Goal: Task Accomplishment & Management: Manage account settings

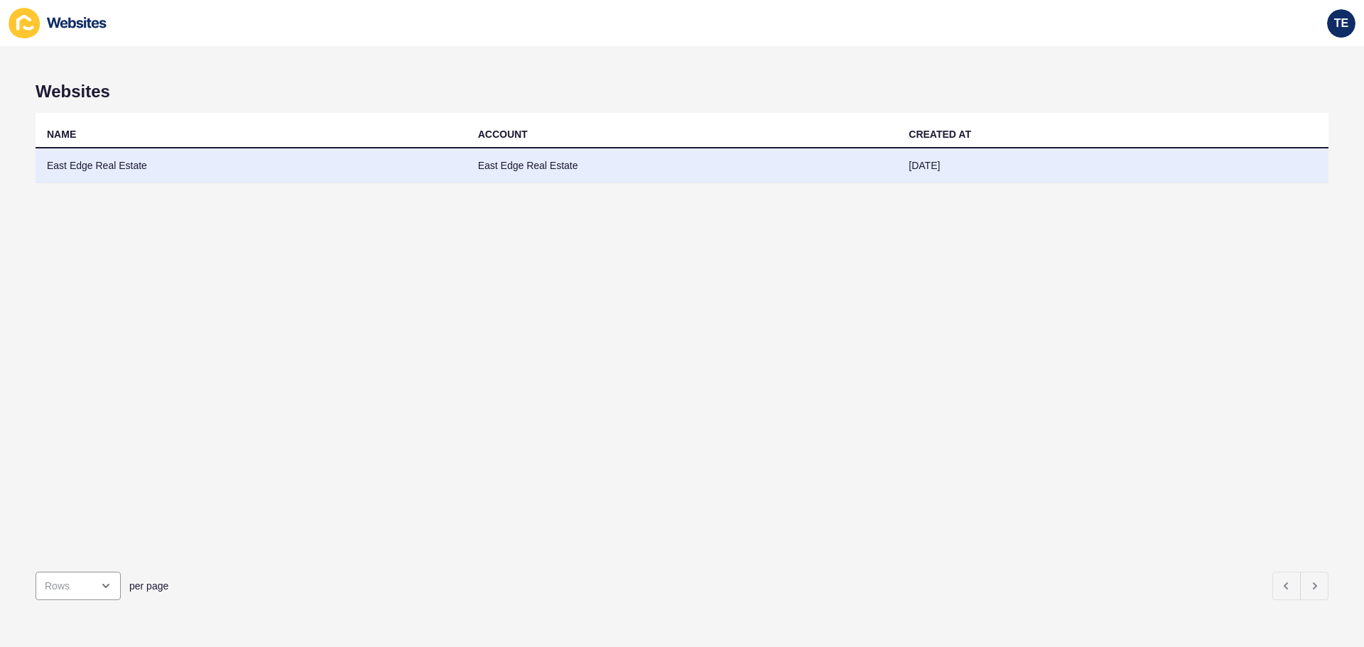
click at [107, 168] on td "East Edge Real Estate" at bounding box center [251, 165] width 431 height 35
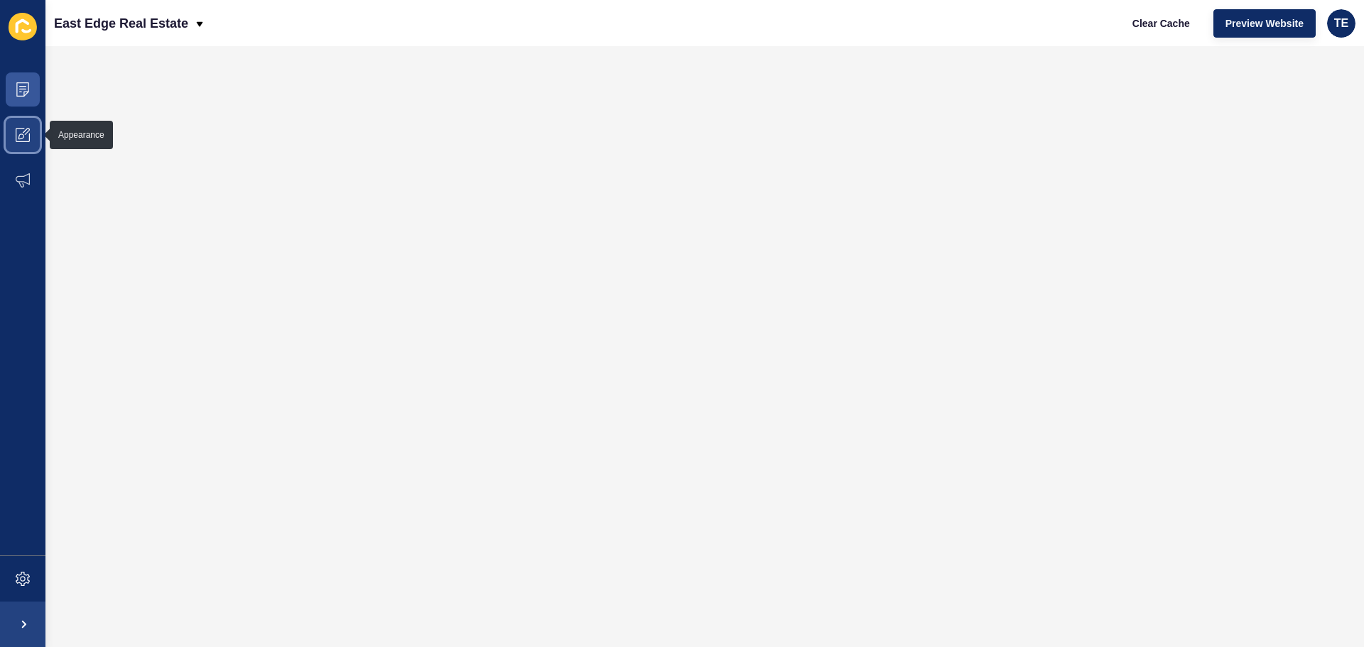
click at [21, 139] on icon at bounding box center [21, 137] width 6 height 6
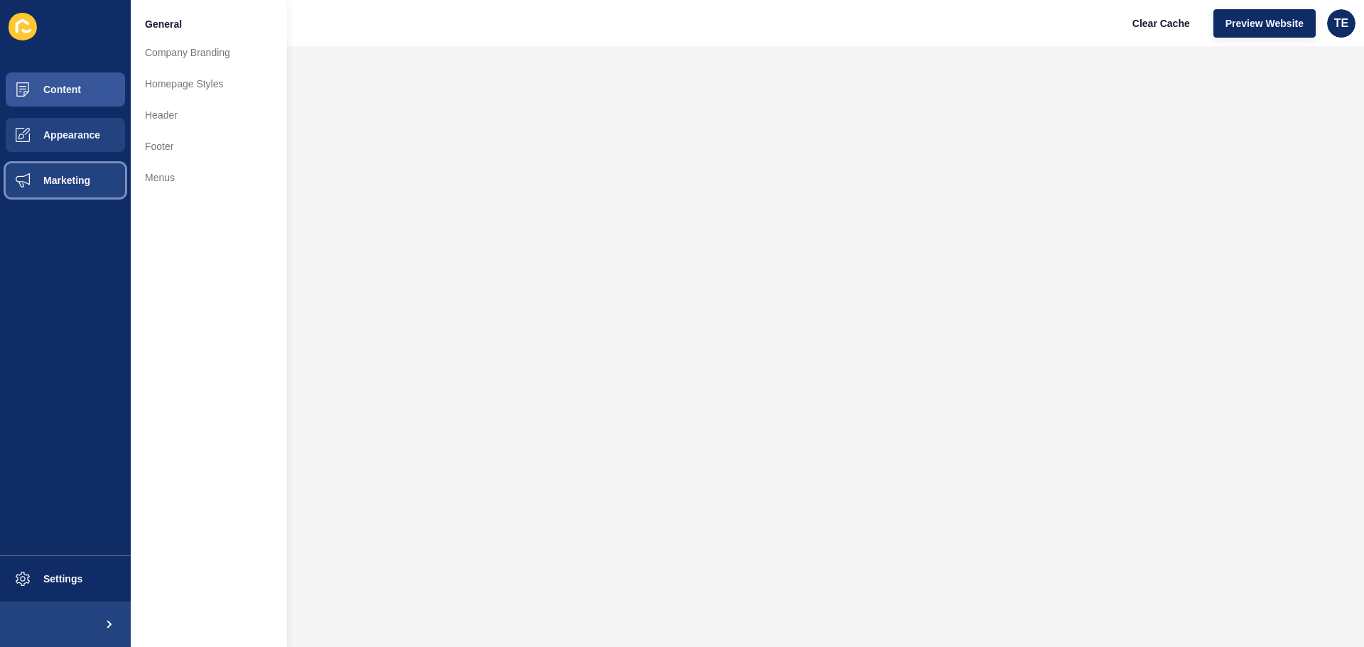
click at [38, 179] on span "Marketing" at bounding box center [44, 180] width 92 height 11
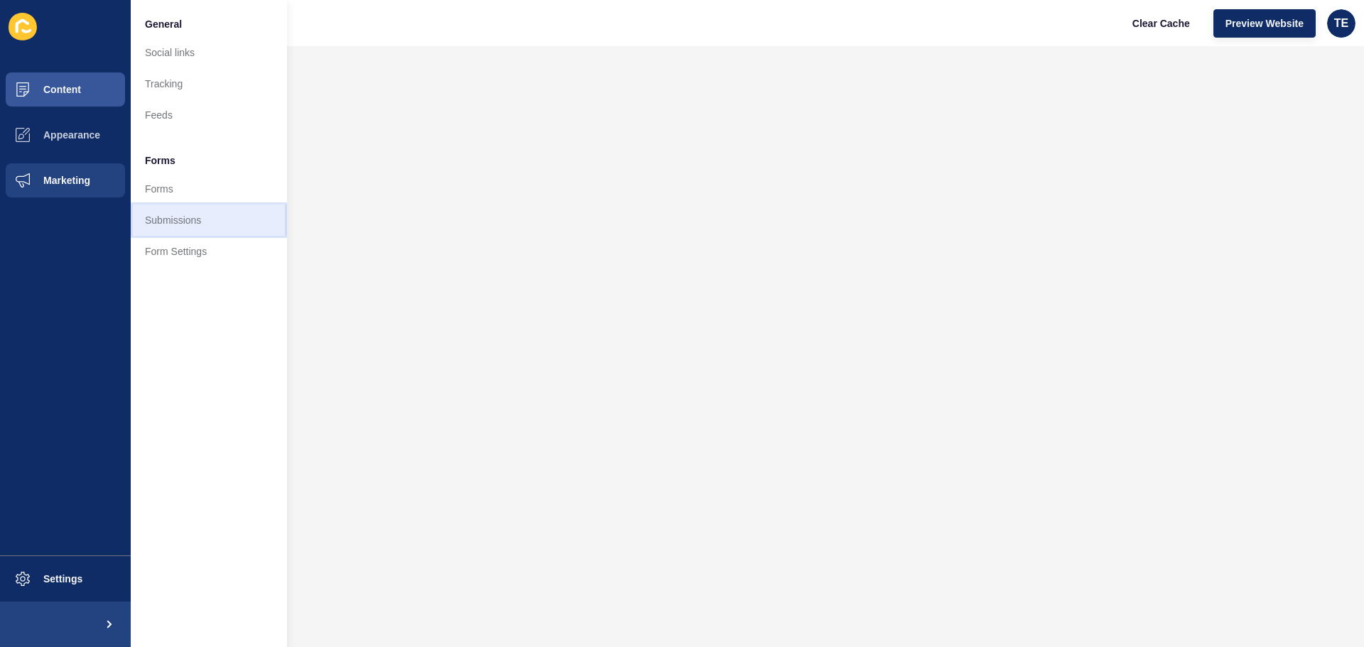
click at [167, 217] on link "Submissions" at bounding box center [209, 220] width 156 height 31
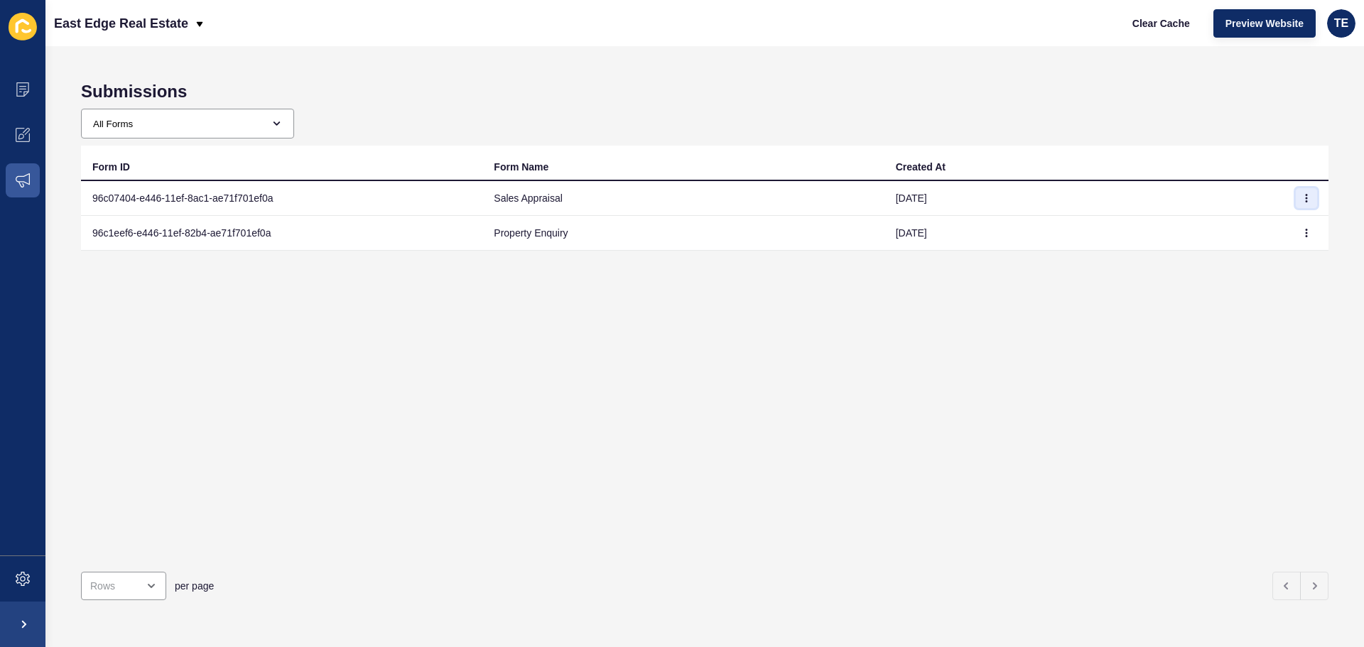
click at [1302, 194] on icon "button" at bounding box center [1306, 198] width 9 height 9
click at [1241, 228] on link "View" at bounding box center [1256, 226] width 99 height 31
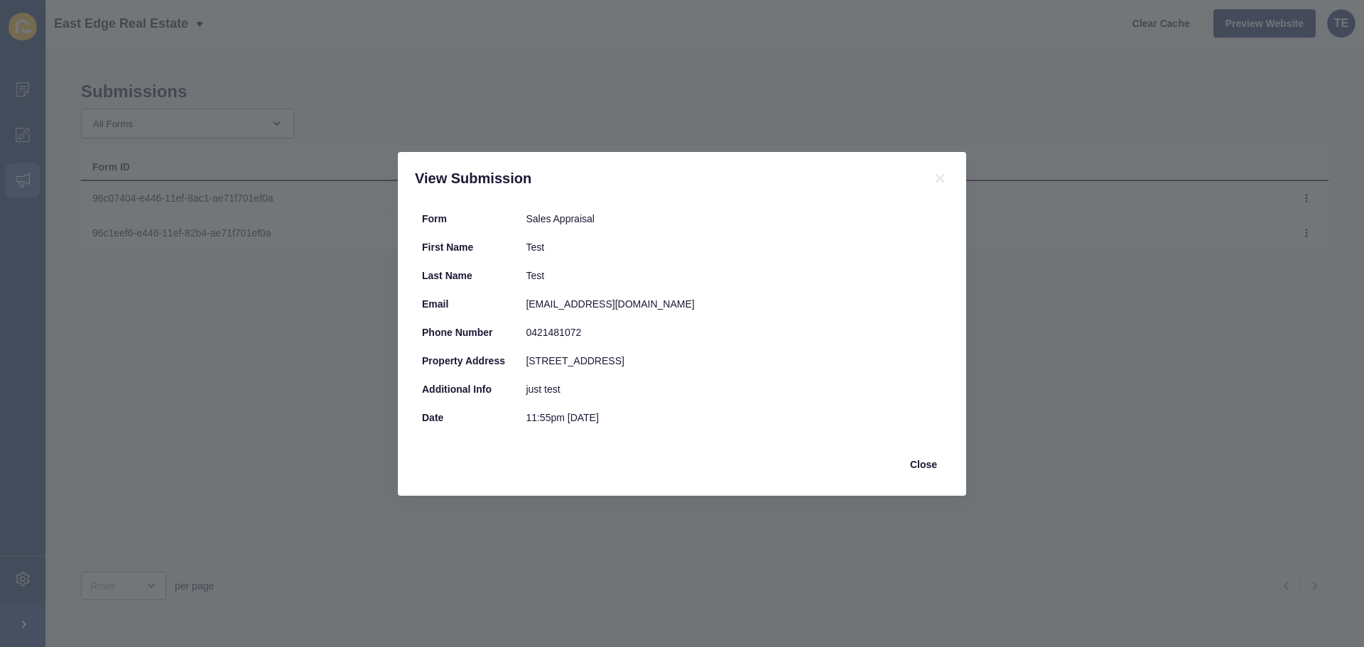
click at [1109, 358] on div "View Submission Form Sales Appraisal First Name Test Last Name Test Email [EMAI…" at bounding box center [682, 323] width 1364 height 647
click at [927, 466] on span "Close" at bounding box center [923, 465] width 27 height 14
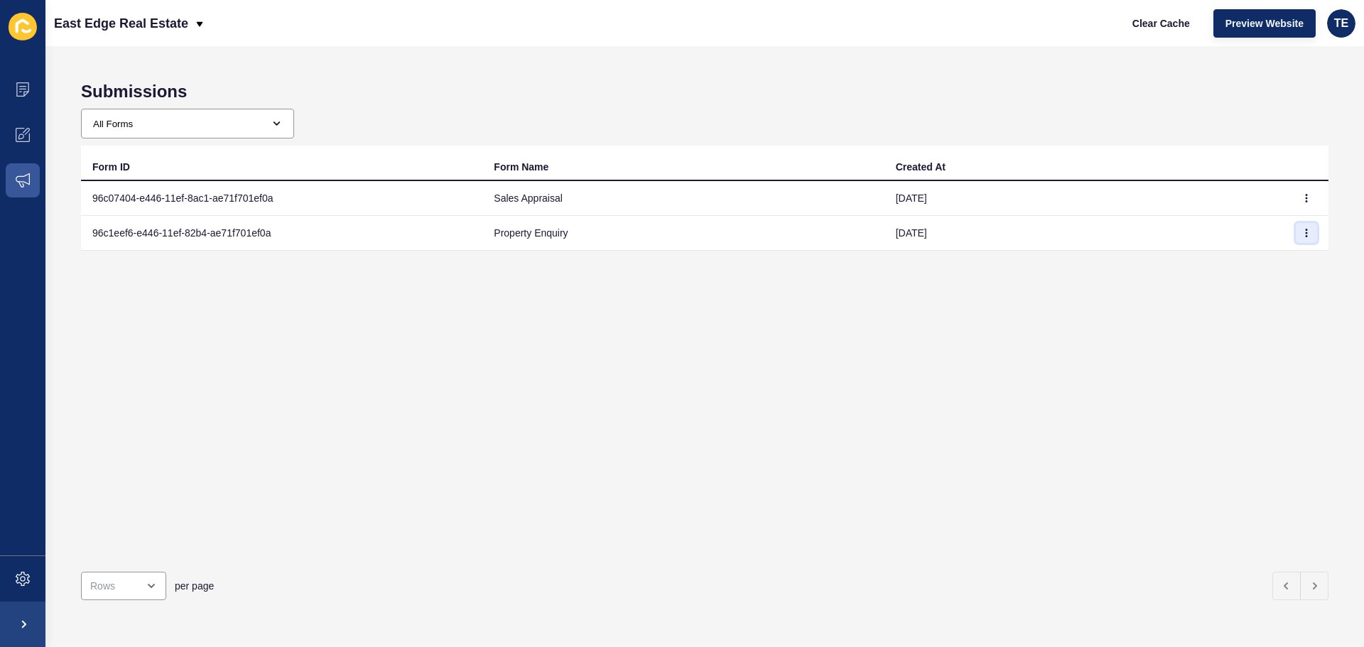
click at [1302, 231] on icon "button" at bounding box center [1306, 233] width 9 height 9
click at [1257, 261] on link "View" at bounding box center [1256, 261] width 99 height 31
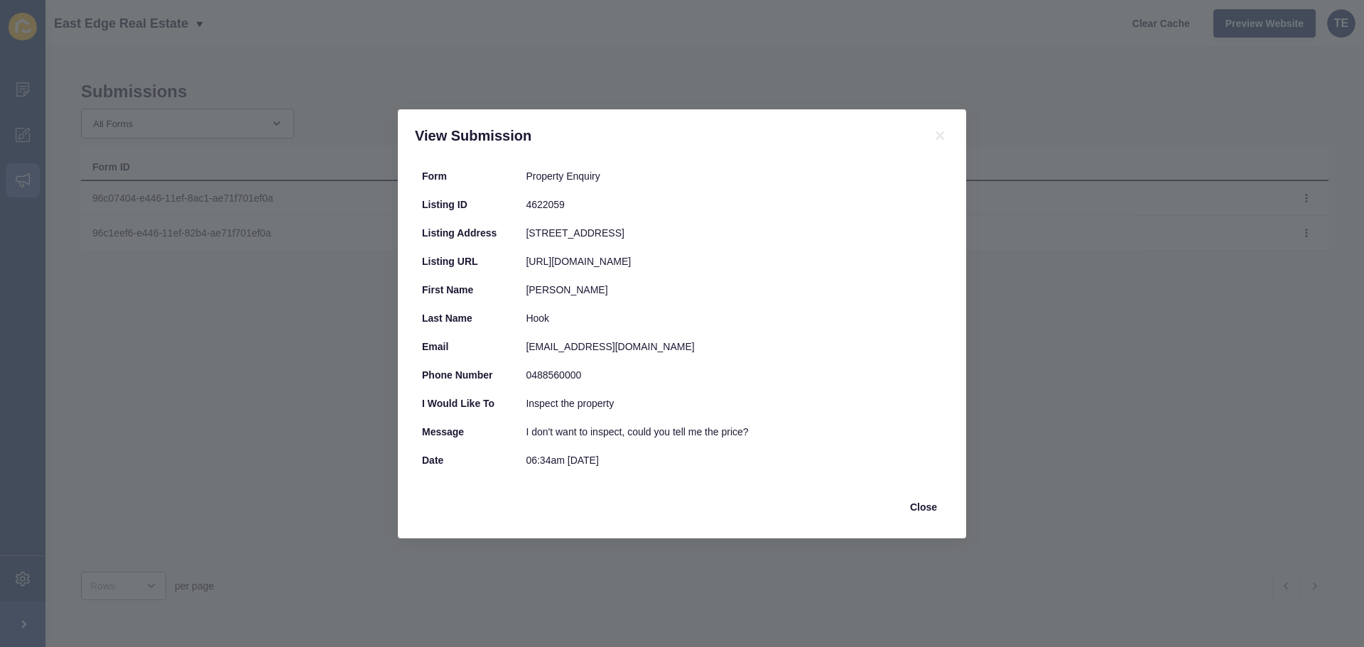
click at [1051, 344] on div "View Submission Form Property Enquiry Listing ID 4622059 Listing Address [STREE…" at bounding box center [682, 323] width 1364 height 647
click at [943, 131] on icon at bounding box center [940, 135] width 9 height 9
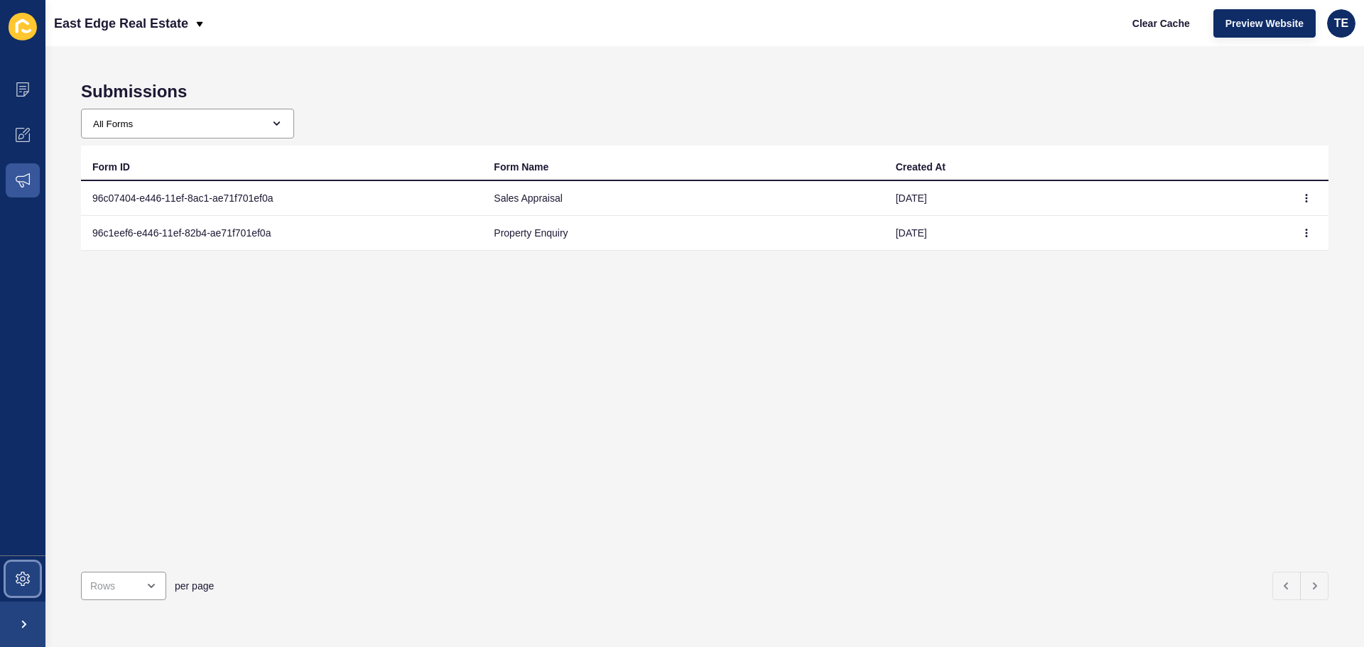
click at [21, 582] on icon at bounding box center [23, 579] width 14 height 14
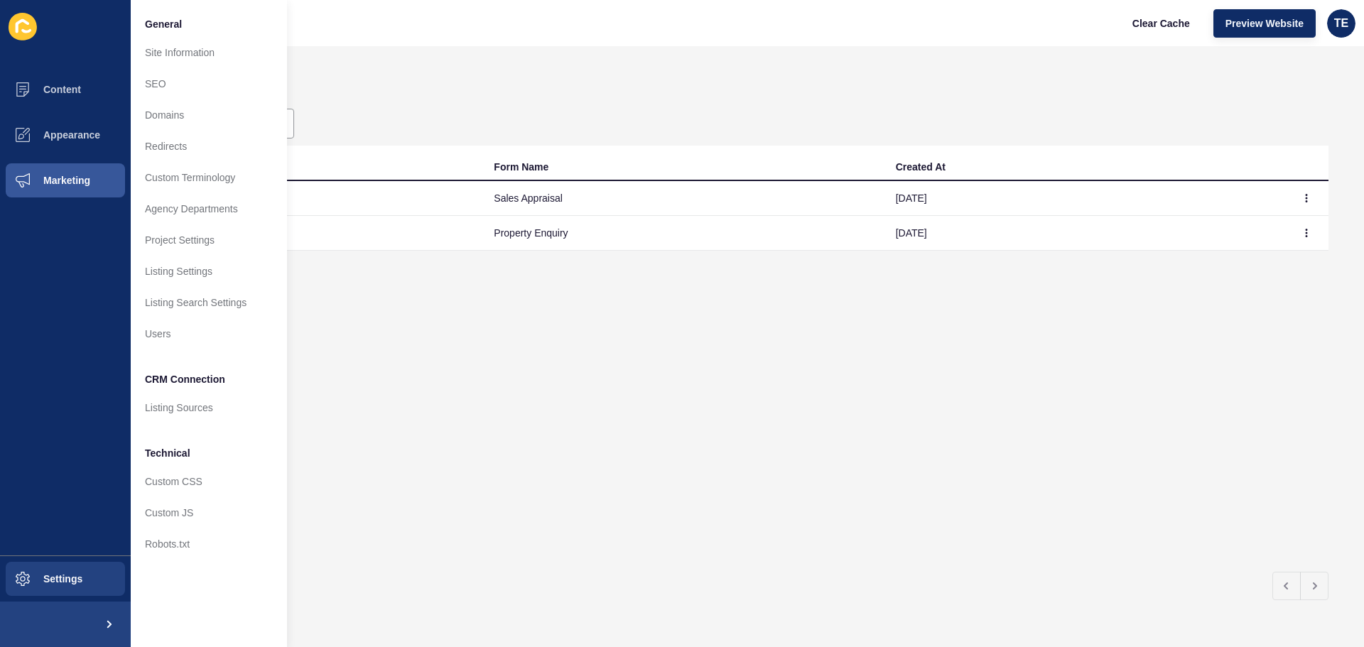
click at [762, 428] on div "Form ID Form Name Created At 96c07404-e446-11ef-8ac1-ae71f701ef0a Sales Apprais…" at bounding box center [704, 353] width 1247 height 415
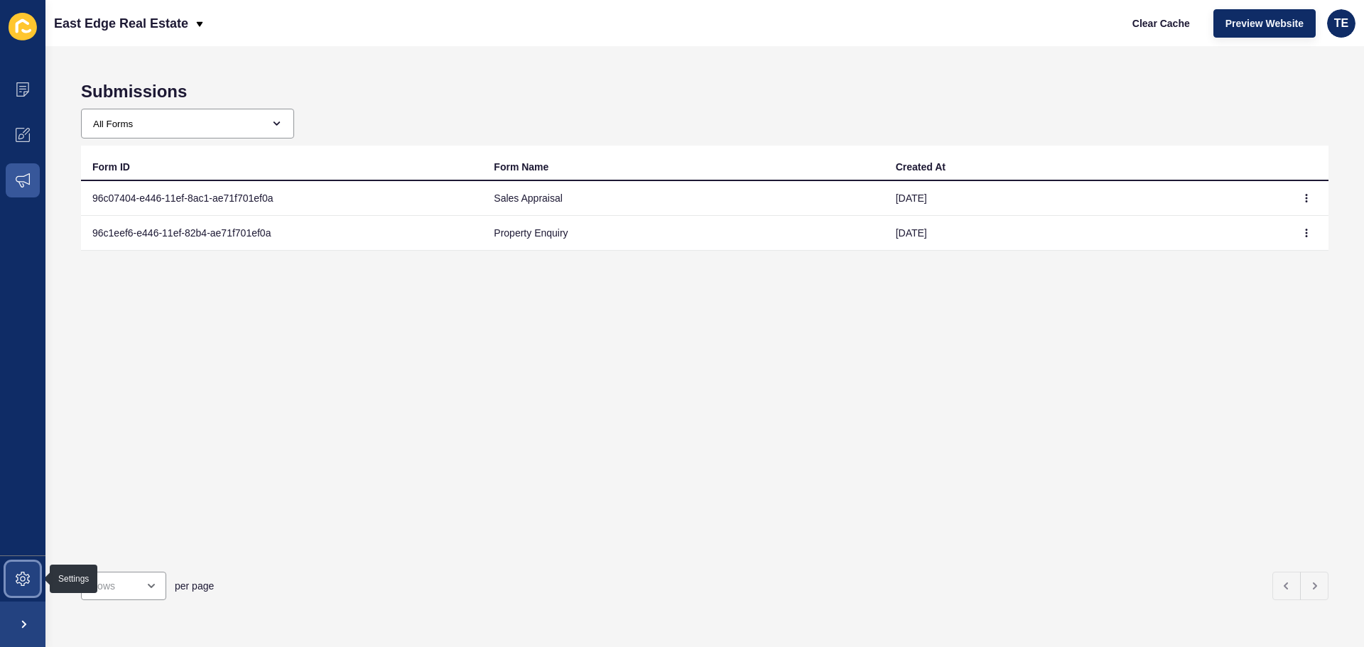
click at [28, 580] on icon at bounding box center [23, 579] width 14 height 14
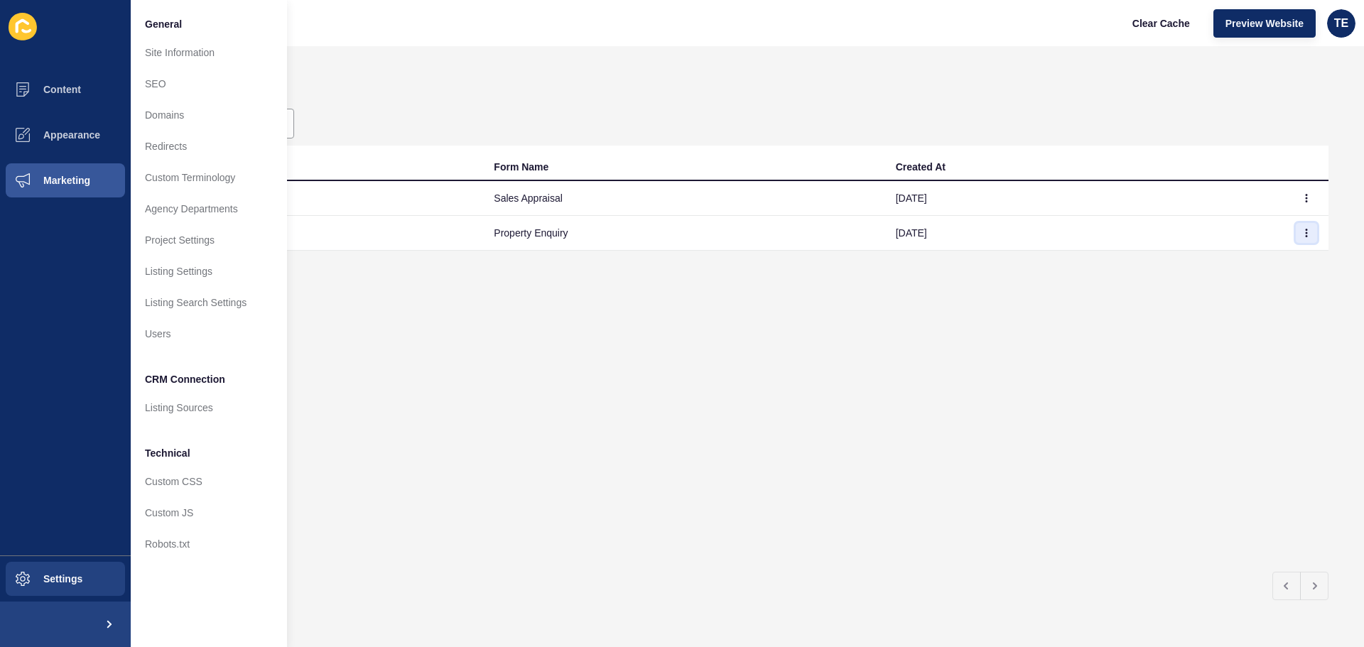
click at [1296, 235] on button "button" at bounding box center [1306, 233] width 21 height 20
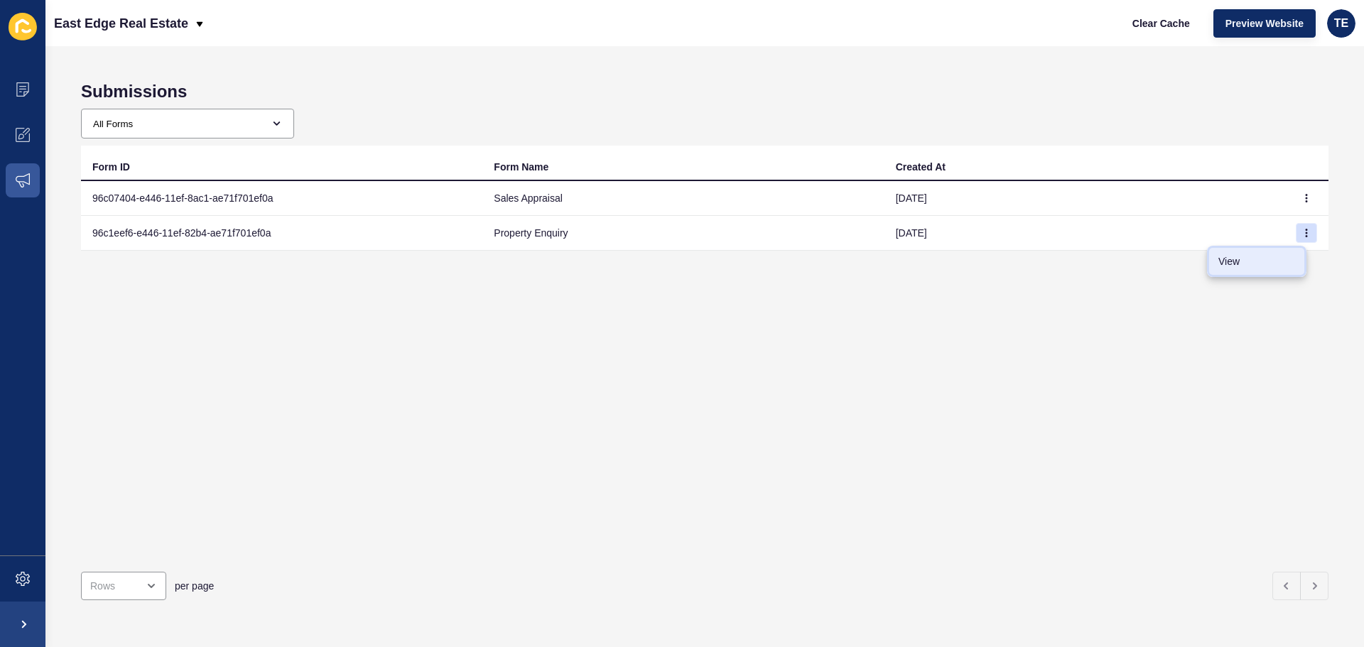
click at [1244, 258] on link "View" at bounding box center [1256, 261] width 99 height 31
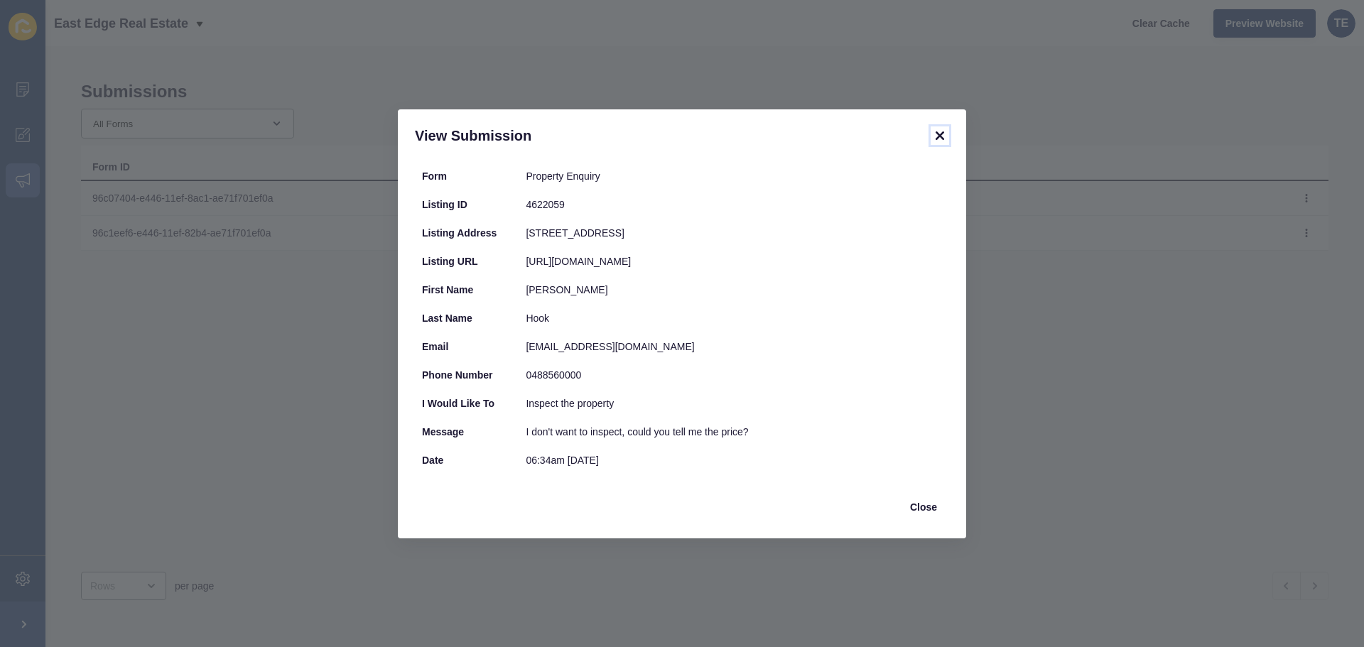
click at [932, 139] on icon at bounding box center [939, 135] width 17 height 17
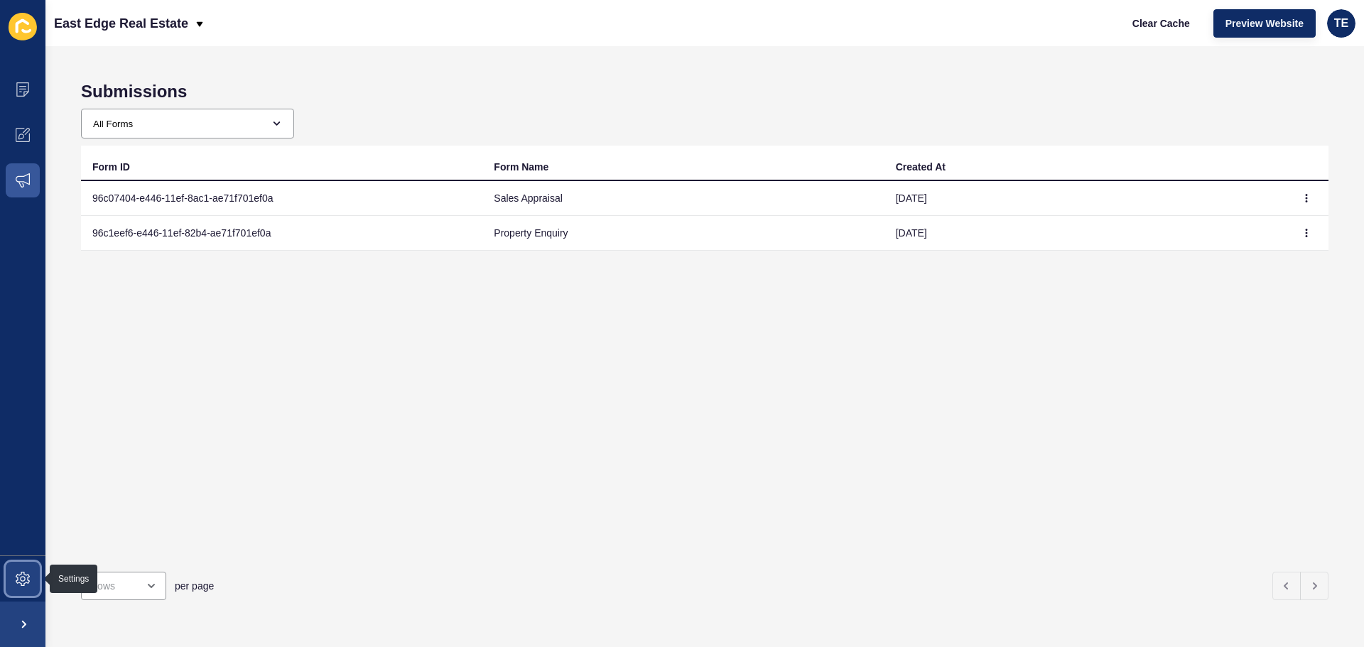
click at [10, 573] on span at bounding box center [22, 578] width 45 height 45
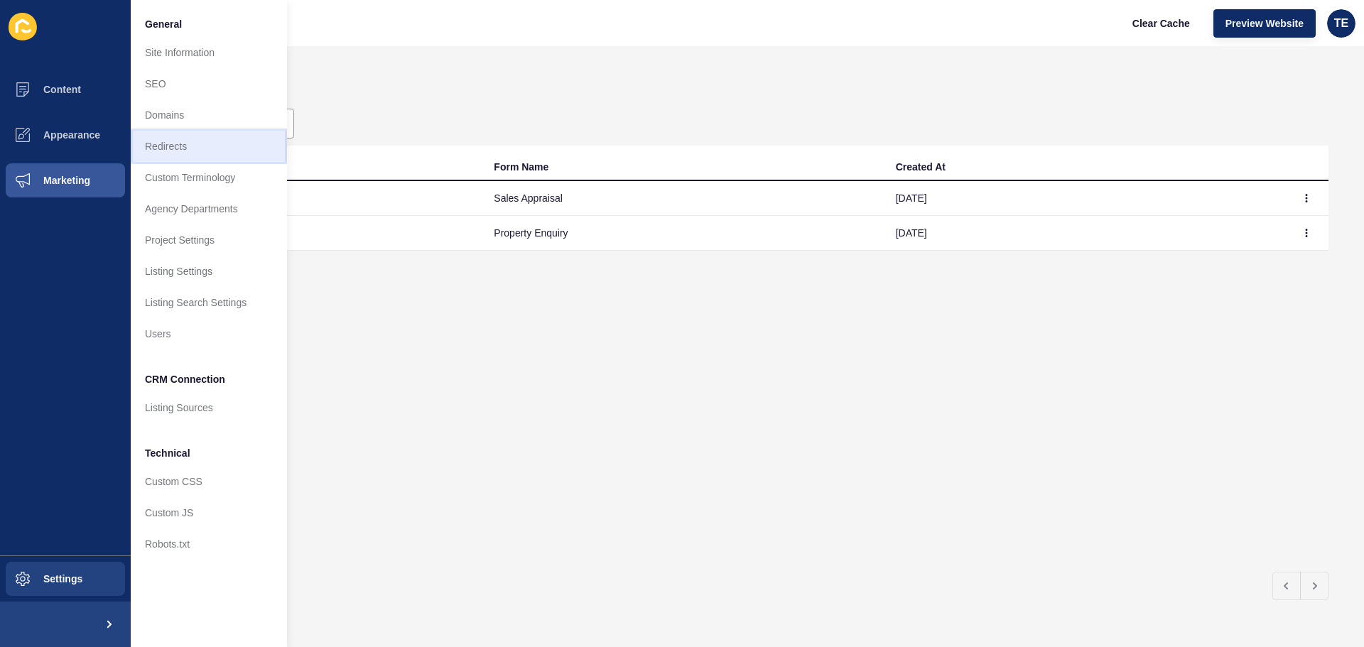
click at [171, 153] on link "Redirects" at bounding box center [209, 146] width 156 height 31
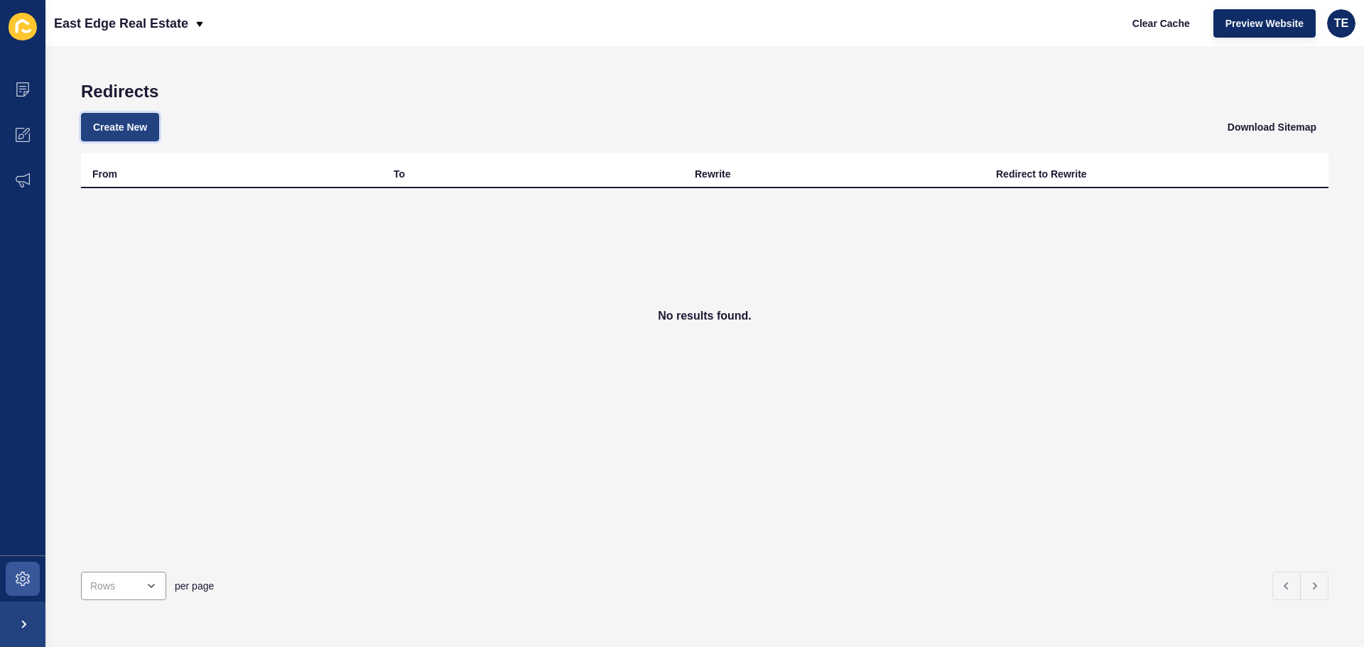
click at [133, 131] on span "Create New" at bounding box center [120, 127] width 54 height 14
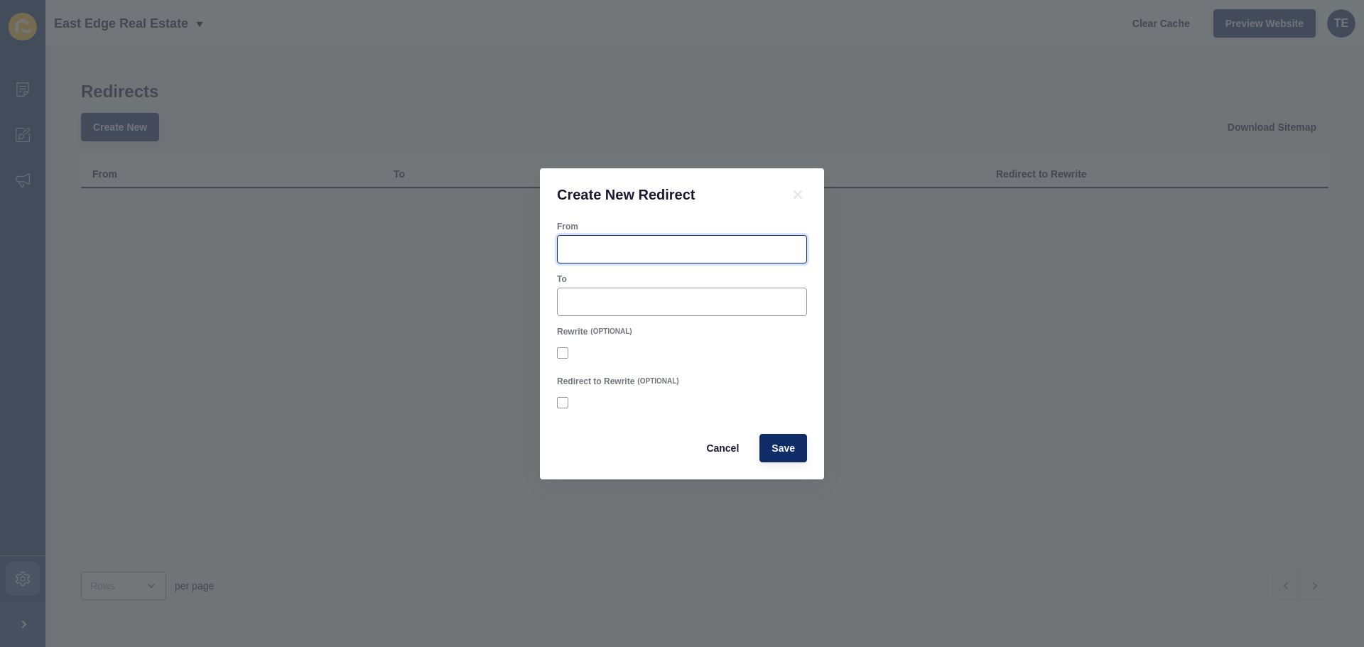
click at [668, 246] on input "From" at bounding box center [682, 249] width 232 height 14
click at [732, 450] on span "Cancel" at bounding box center [722, 448] width 33 height 14
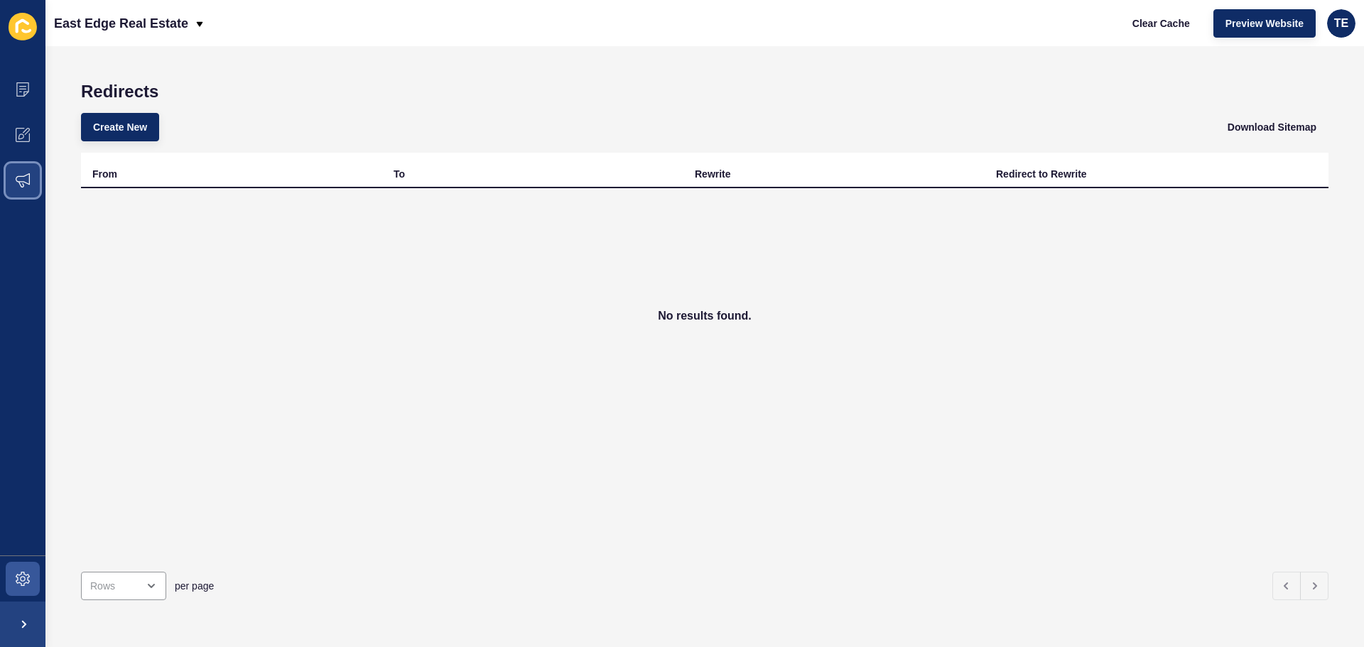
click at [18, 184] on icon at bounding box center [23, 180] width 14 height 14
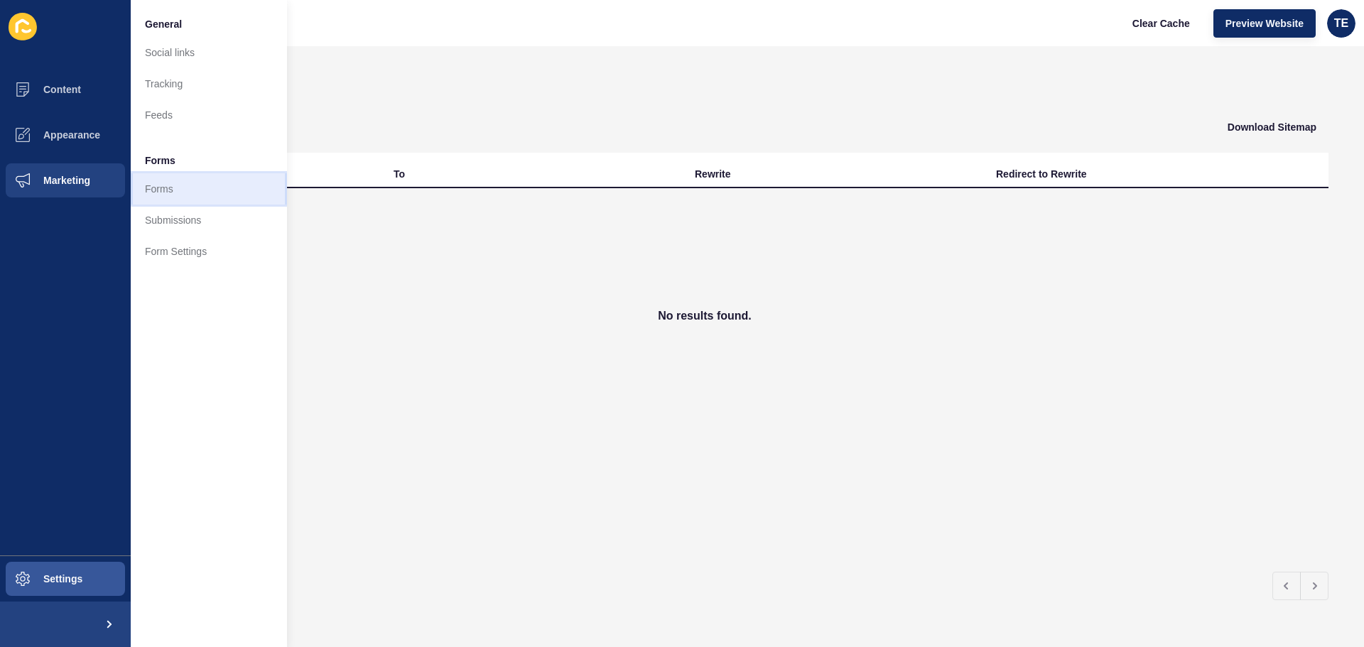
click at [165, 188] on link "Forms" at bounding box center [209, 188] width 156 height 31
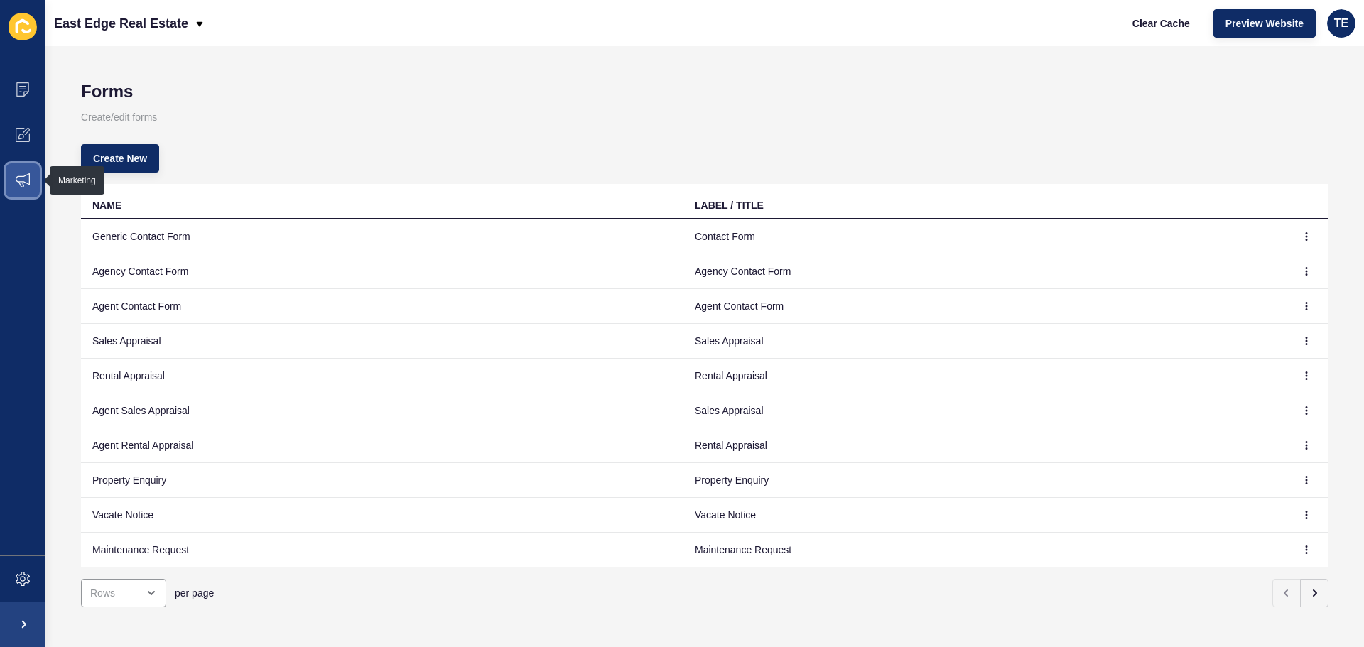
click at [13, 176] on span at bounding box center [22, 180] width 45 height 45
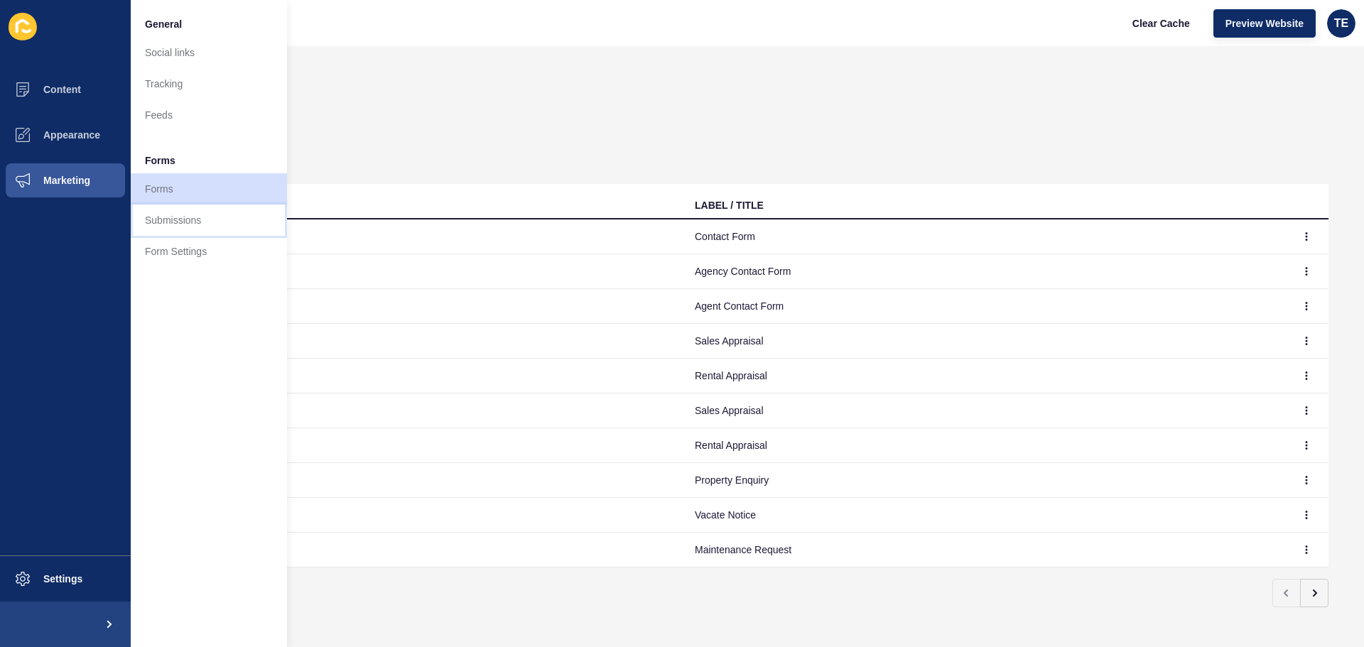
click at [160, 217] on link "Submissions" at bounding box center [209, 220] width 156 height 31
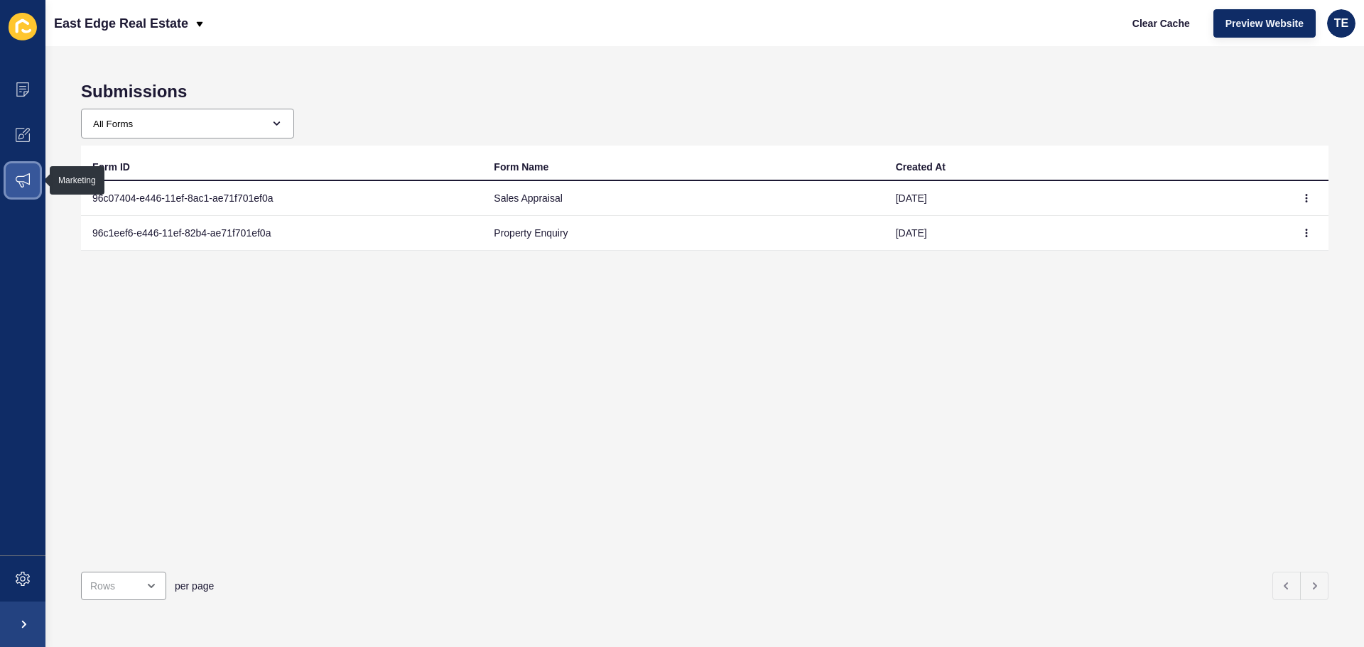
click at [26, 183] on icon at bounding box center [23, 180] width 14 height 14
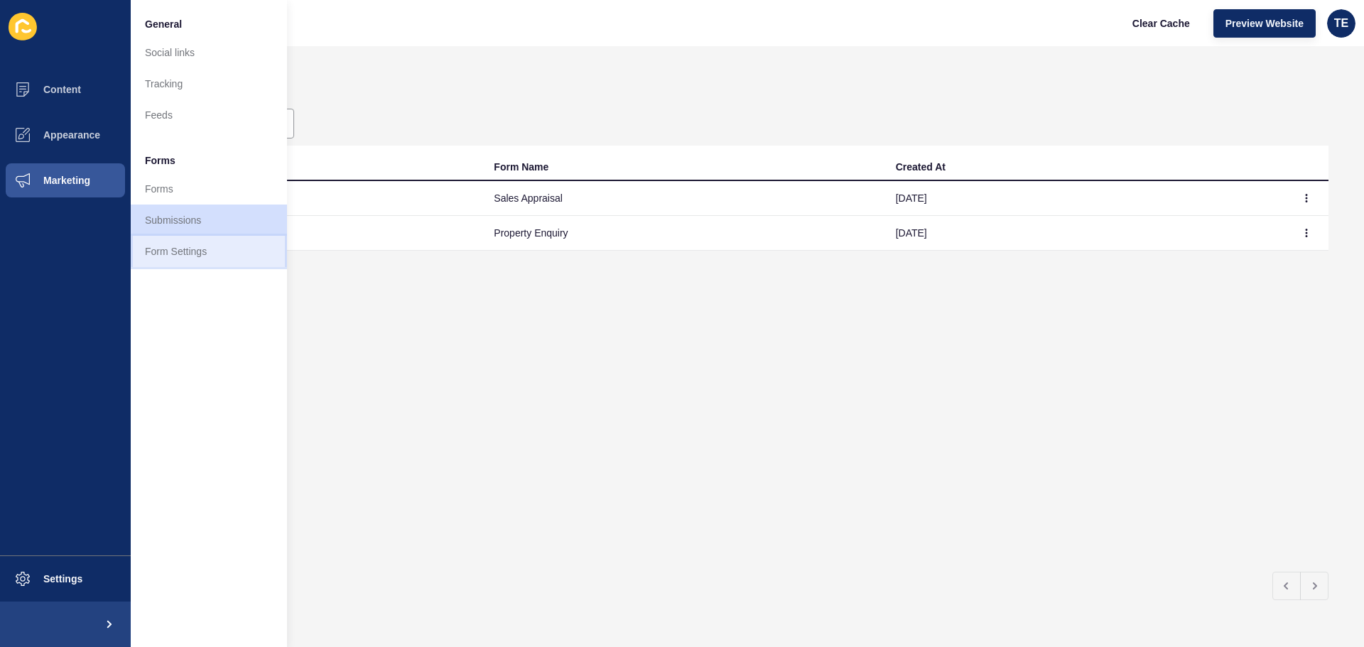
click at [185, 254] on link "Form Settings" at bounding box center [209, 251] width 156 height 31
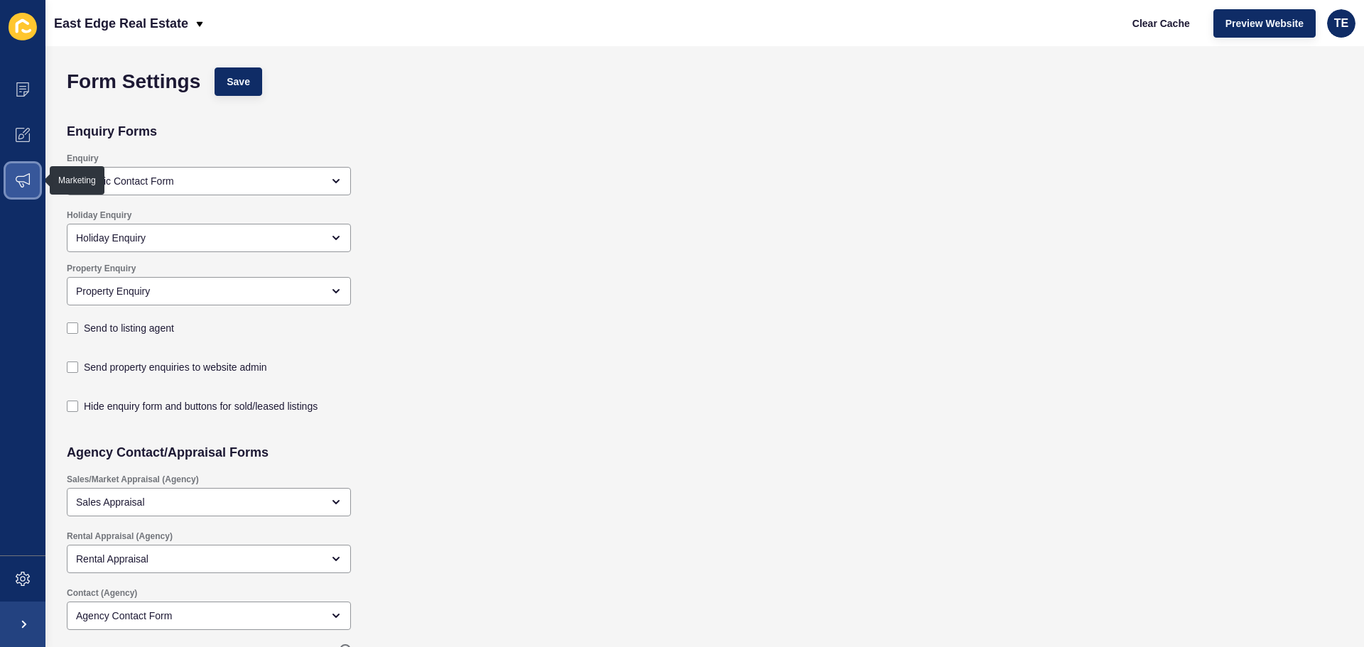
click at [28, 183] on icon at bounding box center [23, 180] width 14 height 14
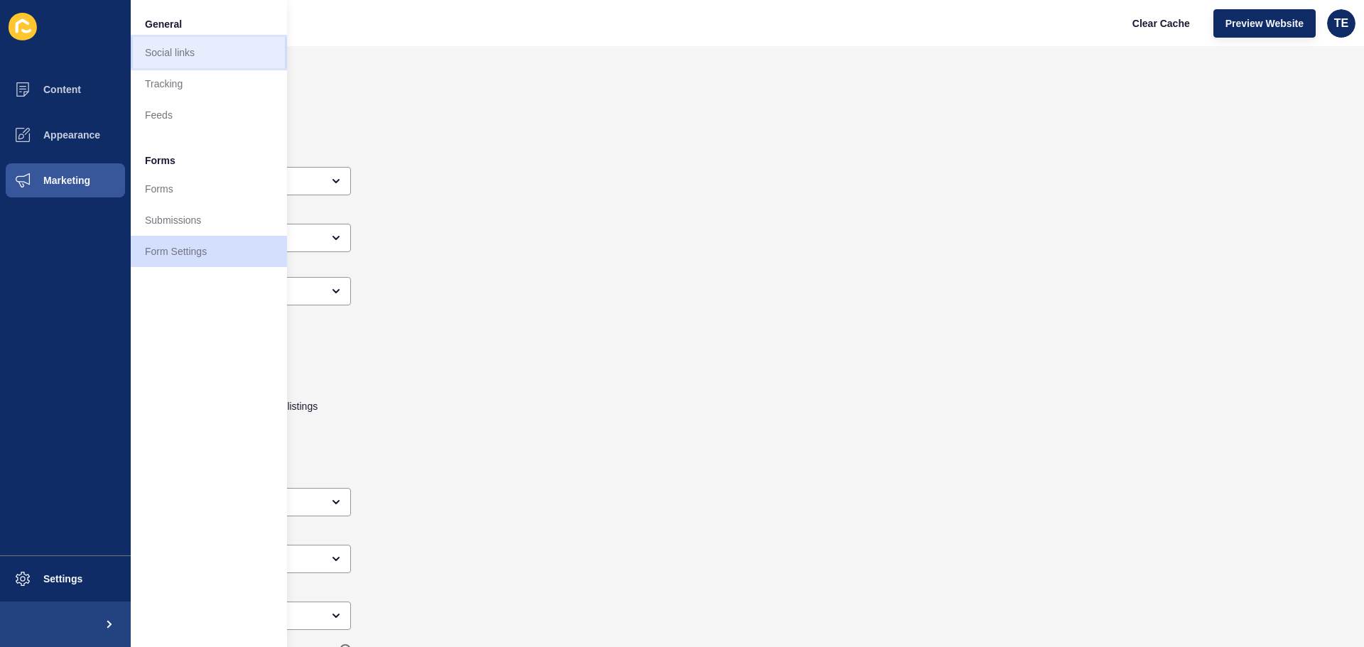
click at [179, 56] on link "Social links" at bounding box center [209, 52] width 156 height 31
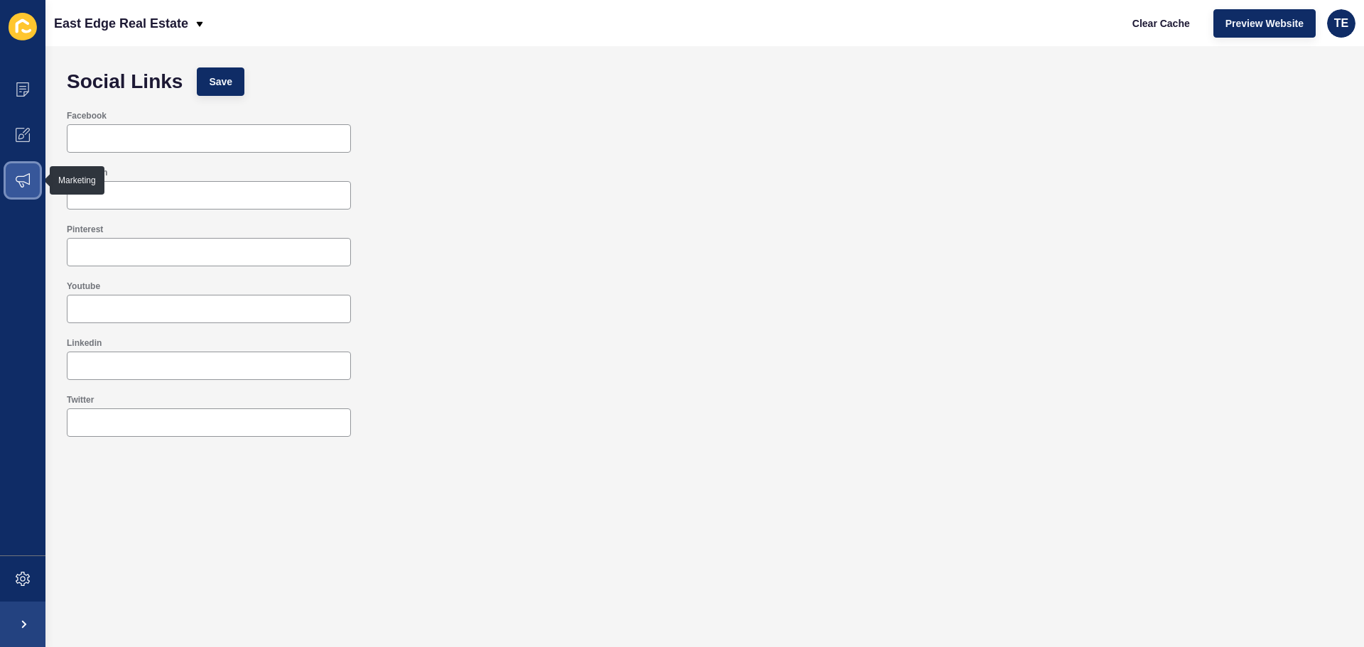
click at [24, 190] on span at bounding box center [22, 180] width 45 height 45
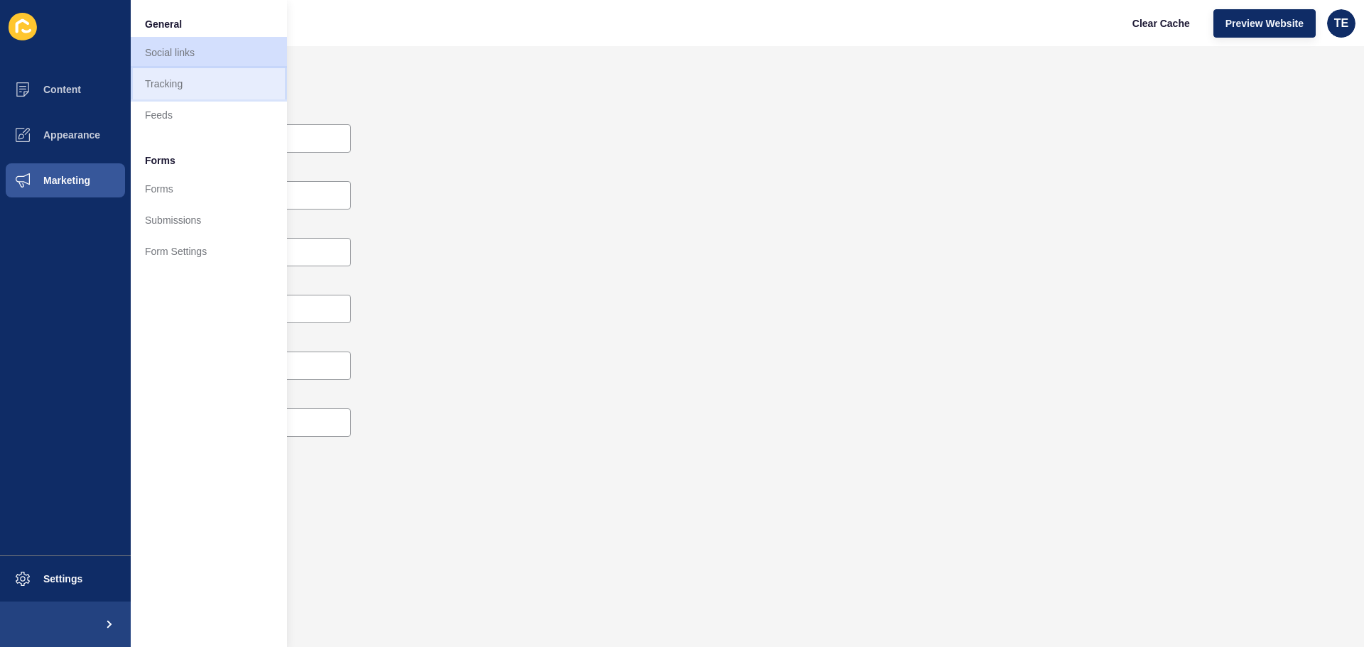
click at [177, 86] on link "Tracking" at bounding box center [209, 83] width 156 height 31
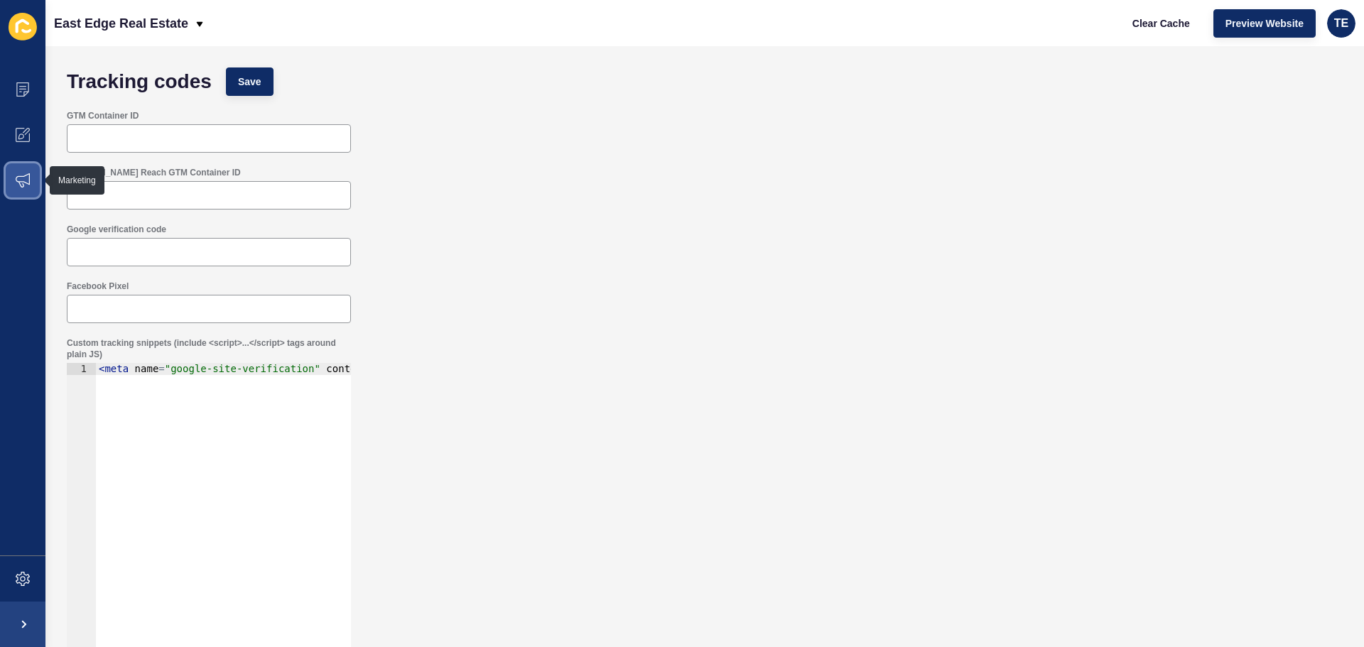
click at [19, 180] on icon at bounding box center [23, 180] width 14 height 14
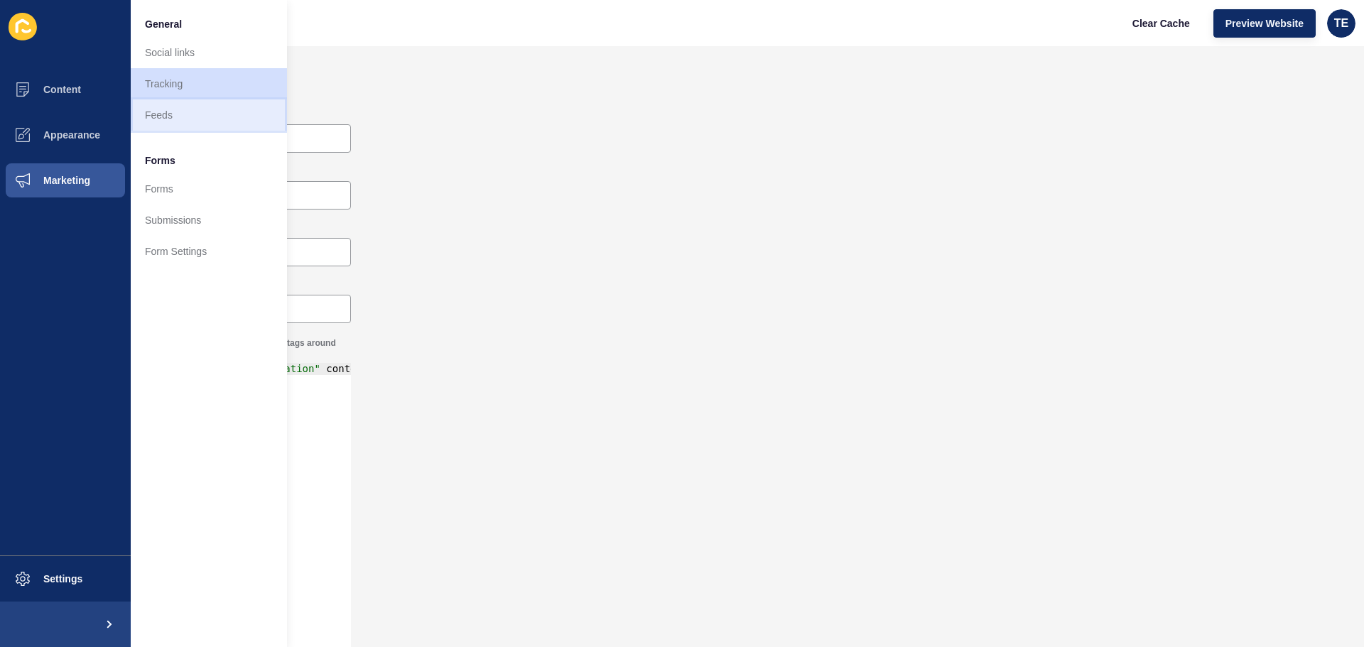
click at [158, 117] on link "Feeds" at bounding box center [209, 114] width 156 height 31
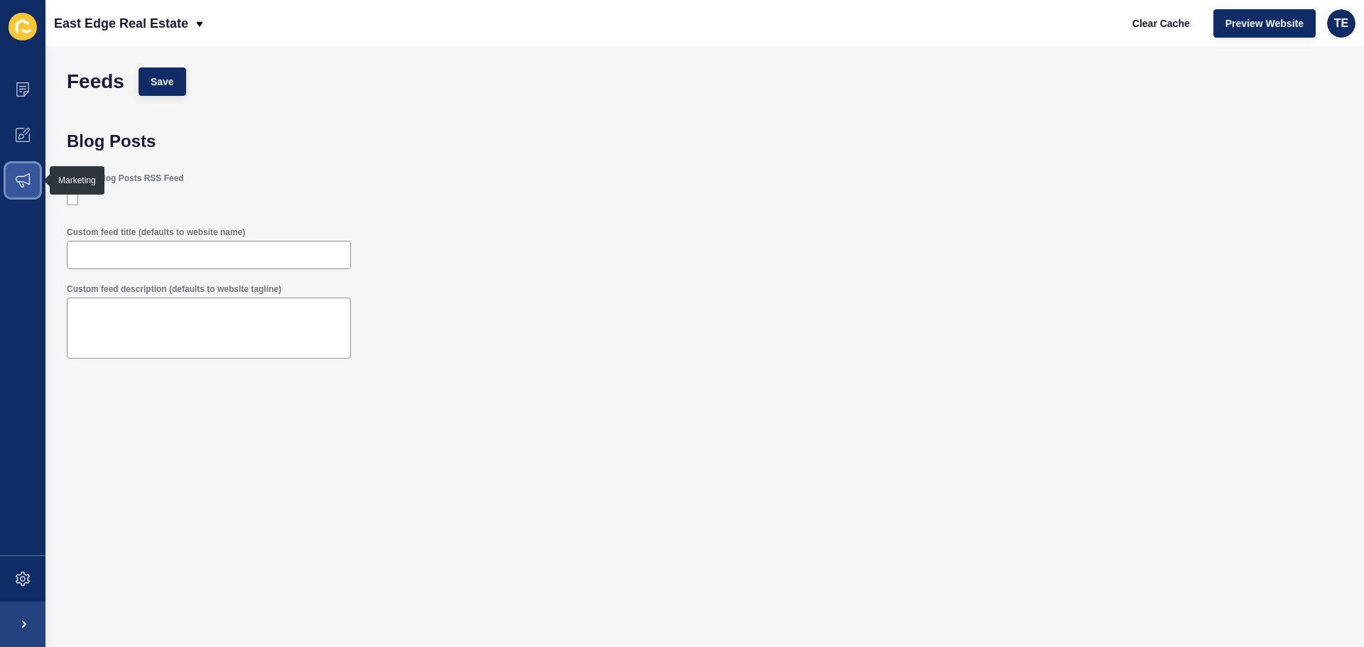
click at [26, 185] on icon at bounding box center [23, 180] width 14 height 14
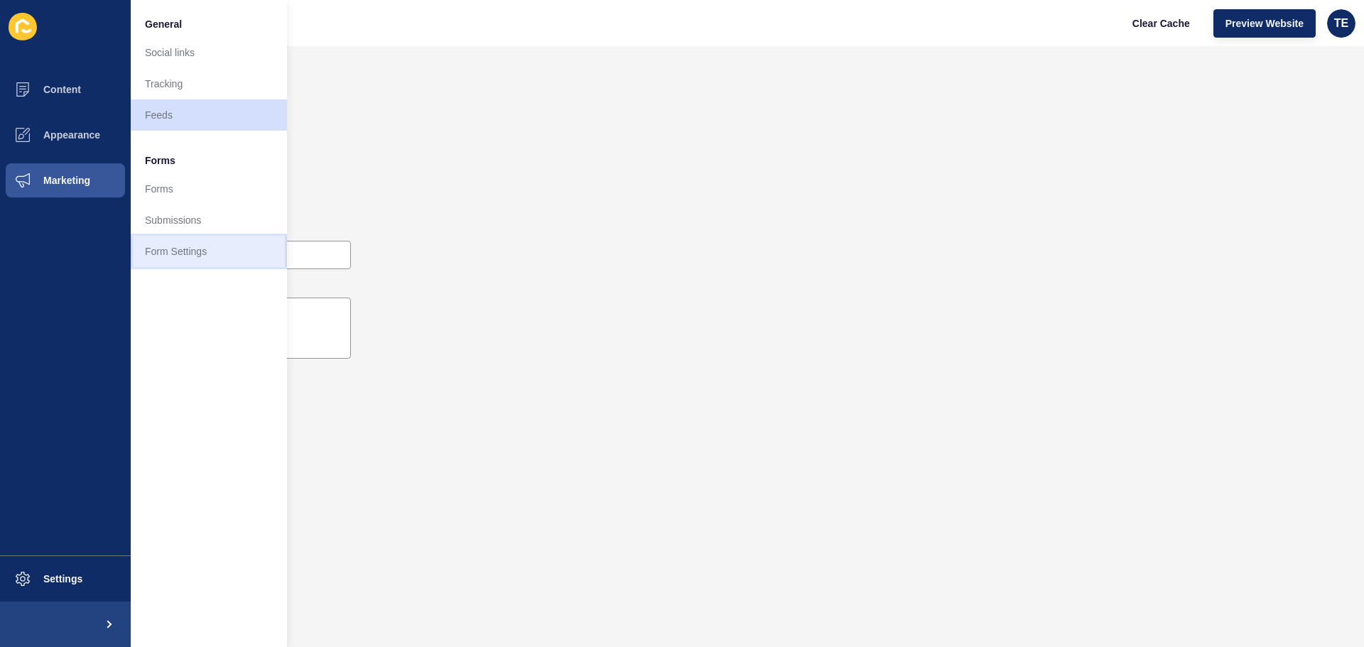
click at [178, 255] on link "Form Settings" at bounding box center [209, 251] width 156 height 31
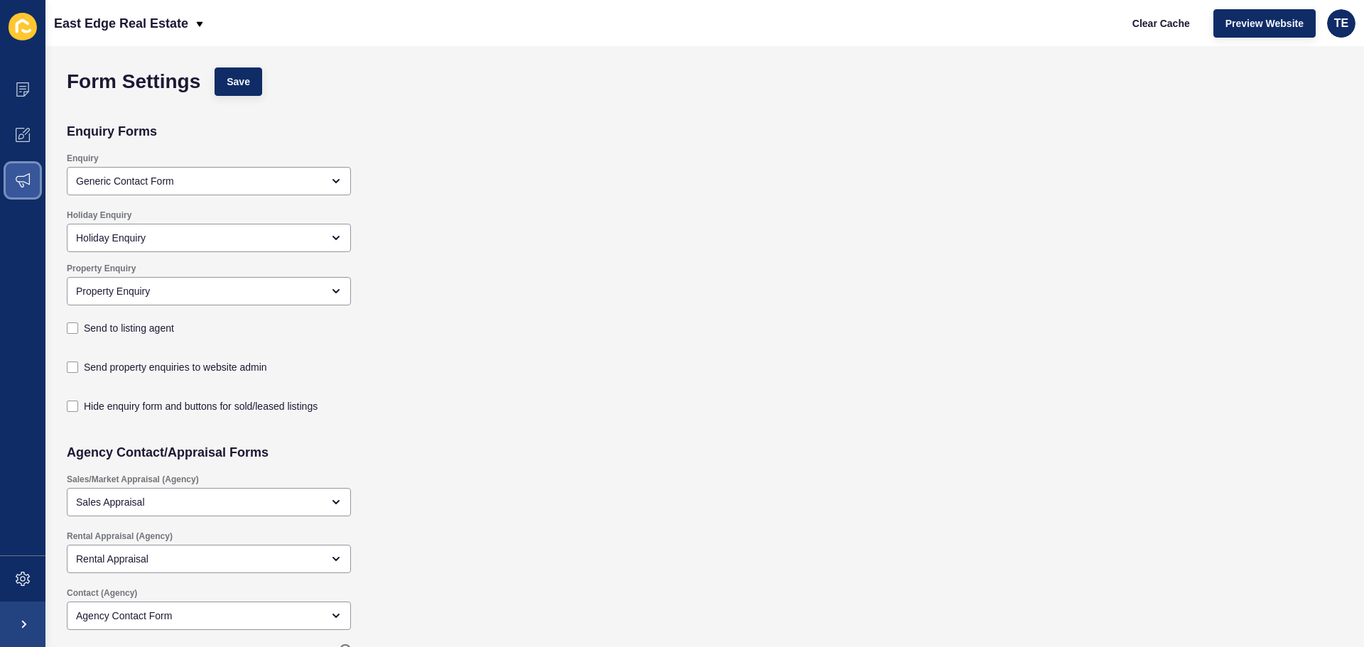
click at [33, 179] on span at bounding box center [22, 180] width 45 height 45
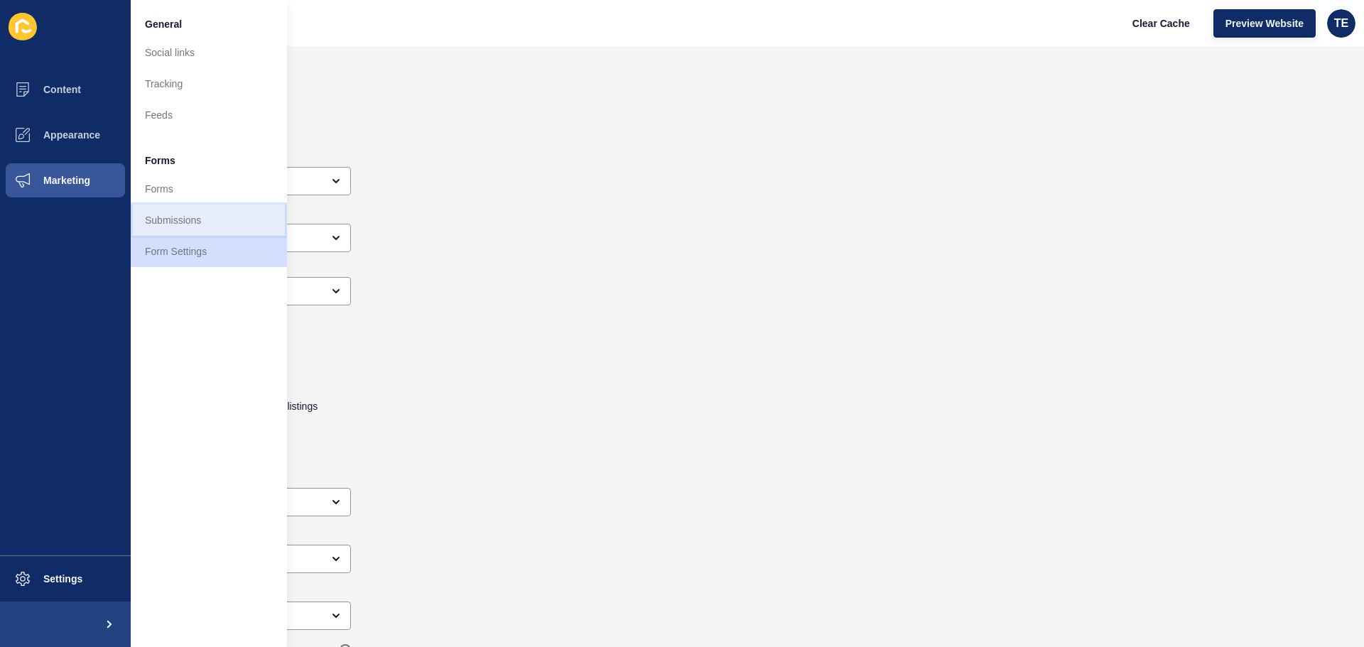
click at [186, 220] on link "Submissions" at bounding box center [209, 220] width 156 height 31
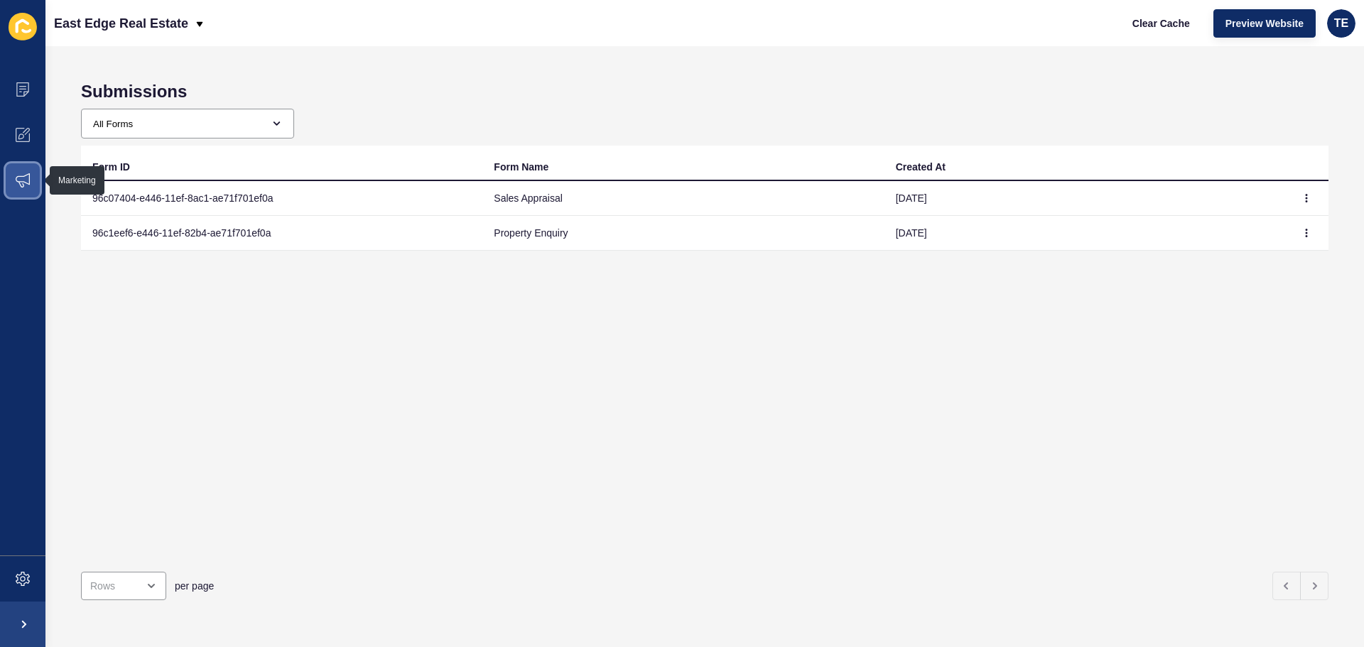
click at [14, 187] on span at bounding box center [22, 180] width 45 height 45
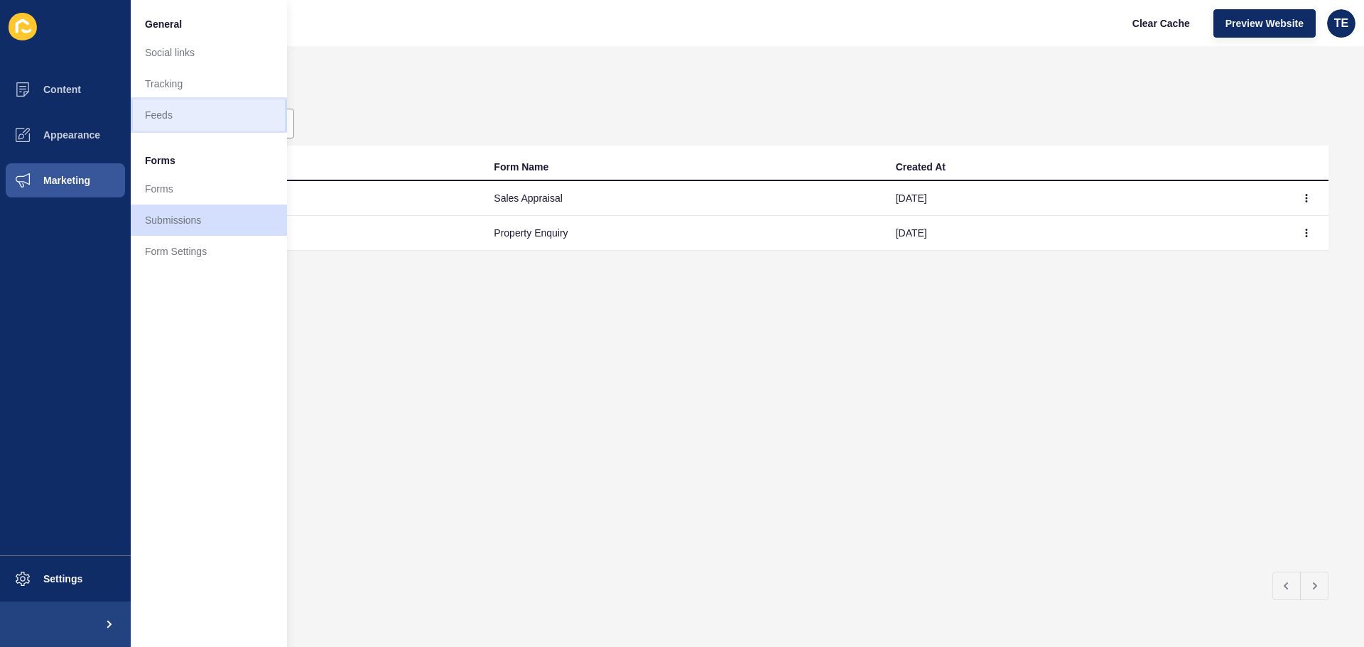
click at [167, 117] on link "Feeds" at bounding box center [209, 114] width 156 height 31
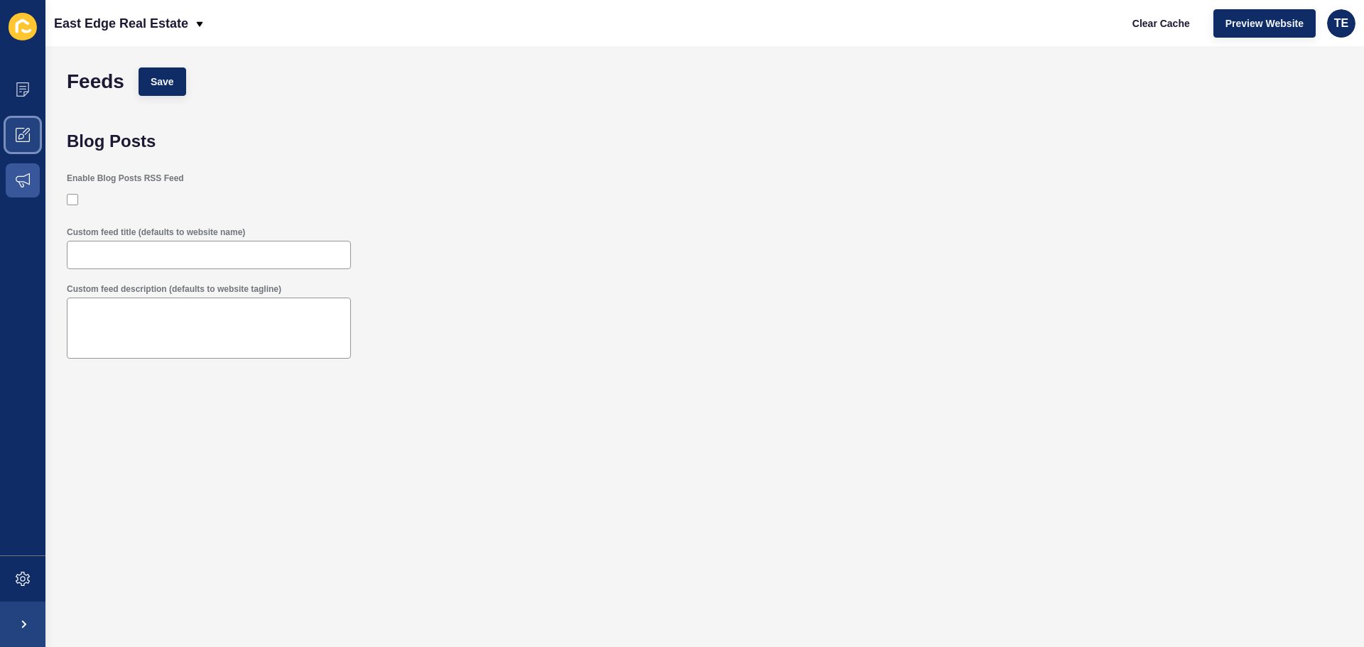
click at [22, 142] on span at bounding box center [22, 134] width 45 height 45
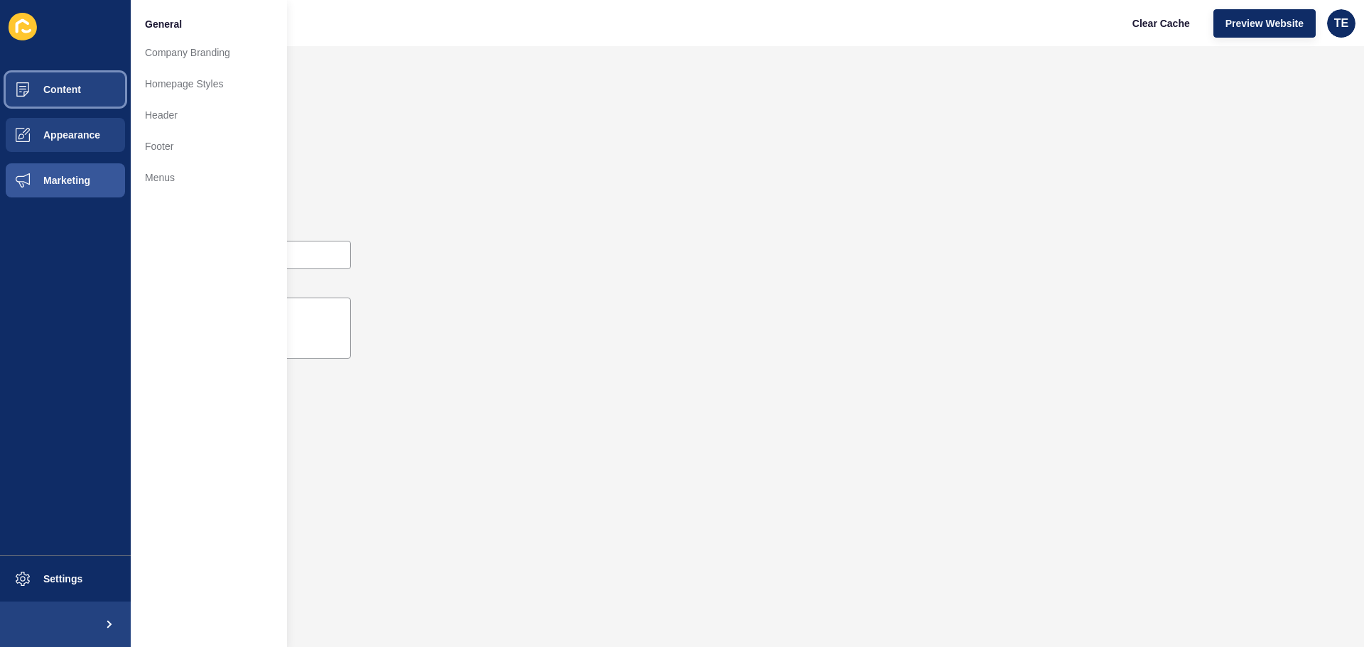
click at [40, 95] on span at bounding box center [22, 89] width 45 height 45
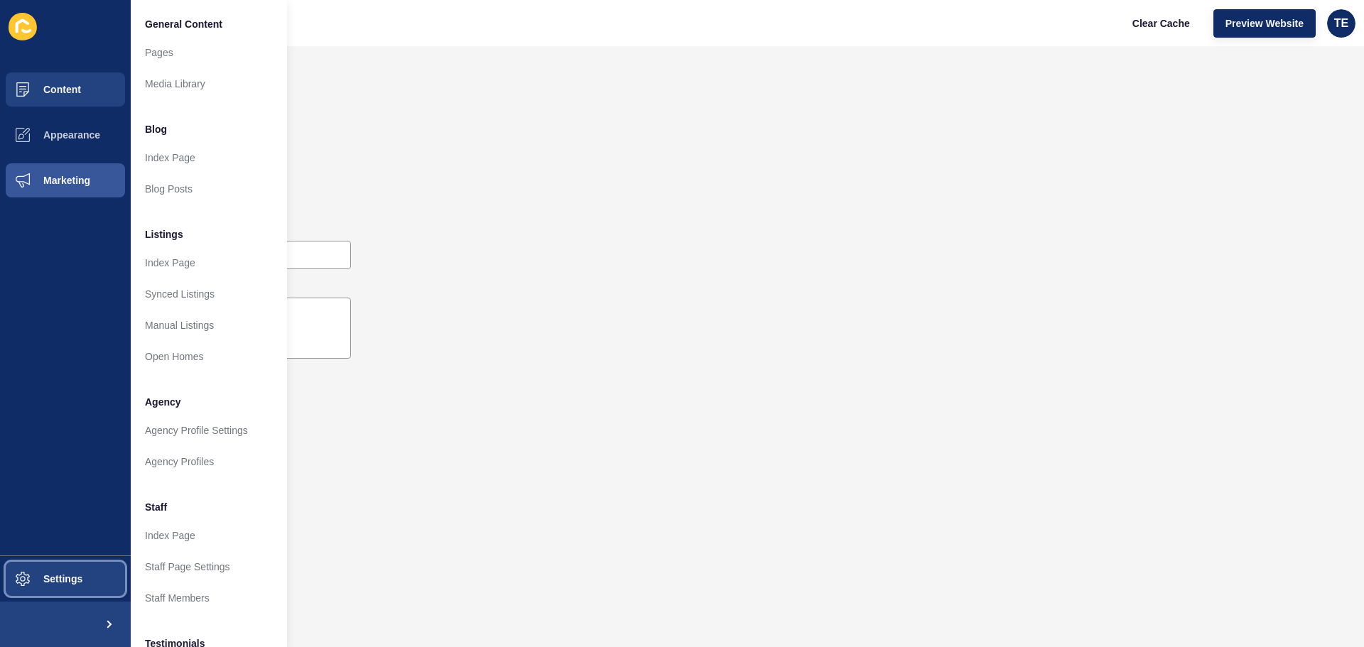
click at [40, 584] on span "Settings" at bounding box center [40, 578] width 85 height 11
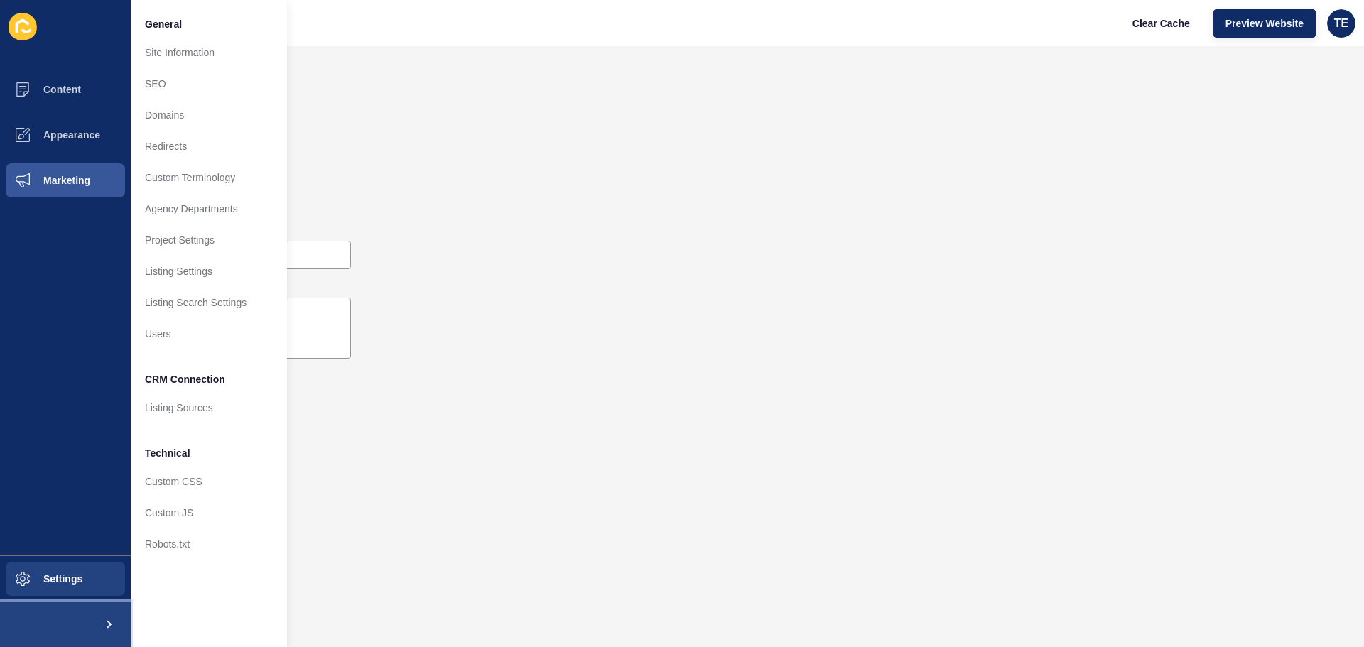
click at [93, 622] on span at bounding box center [107, 624] width 45 height 45
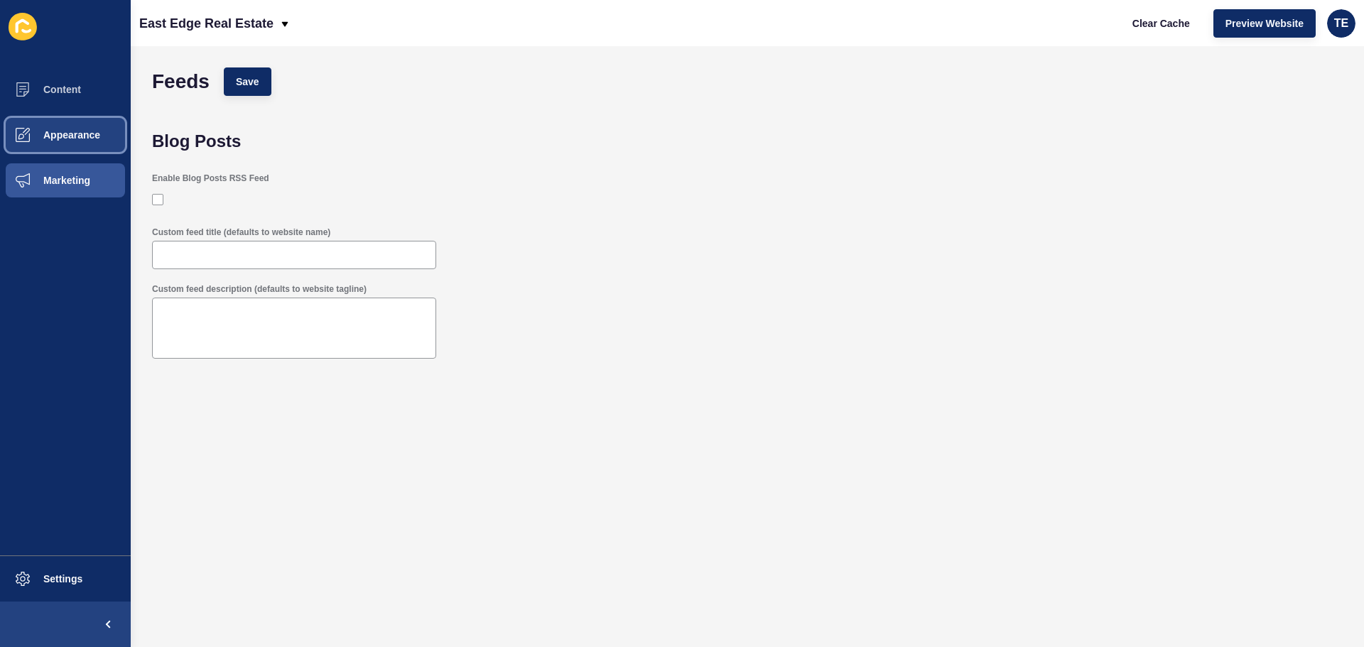
click at [70, 132] on span "Appearance" at bounding box center [49, 134] width 102 height 11
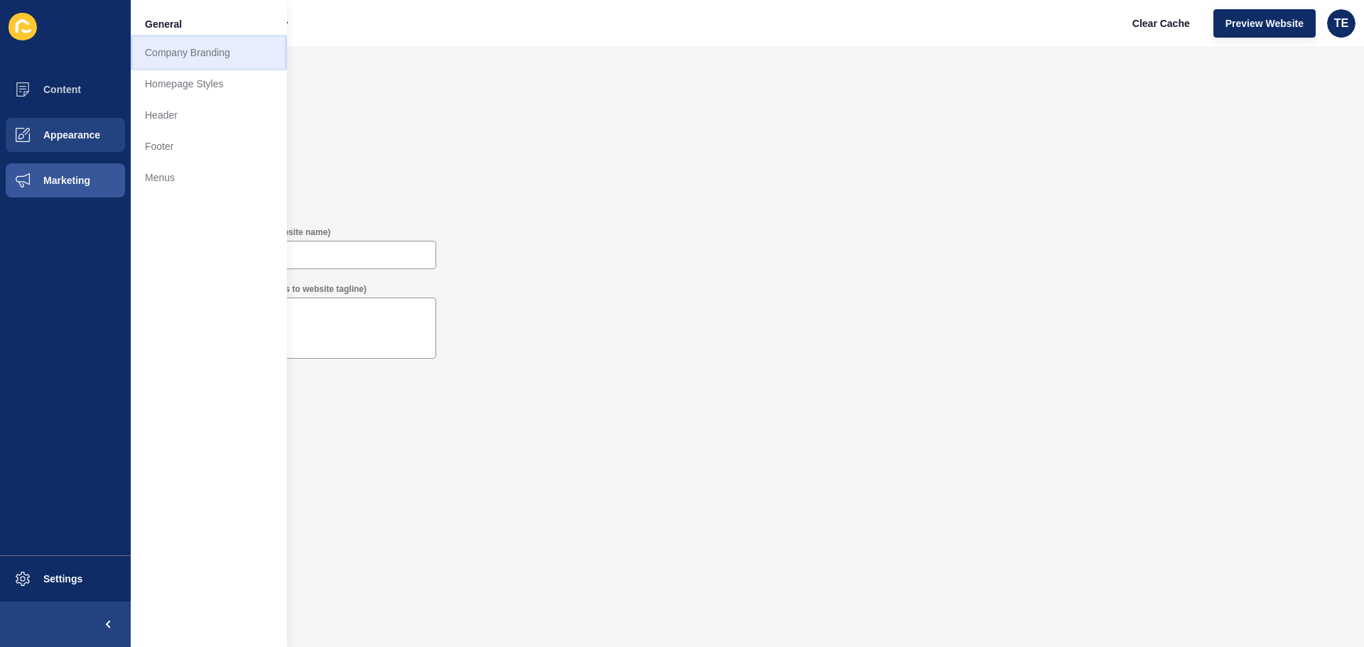
click at [157, 58] on link "Company Branding" at bounding box center [209, 52] width 156 height 31
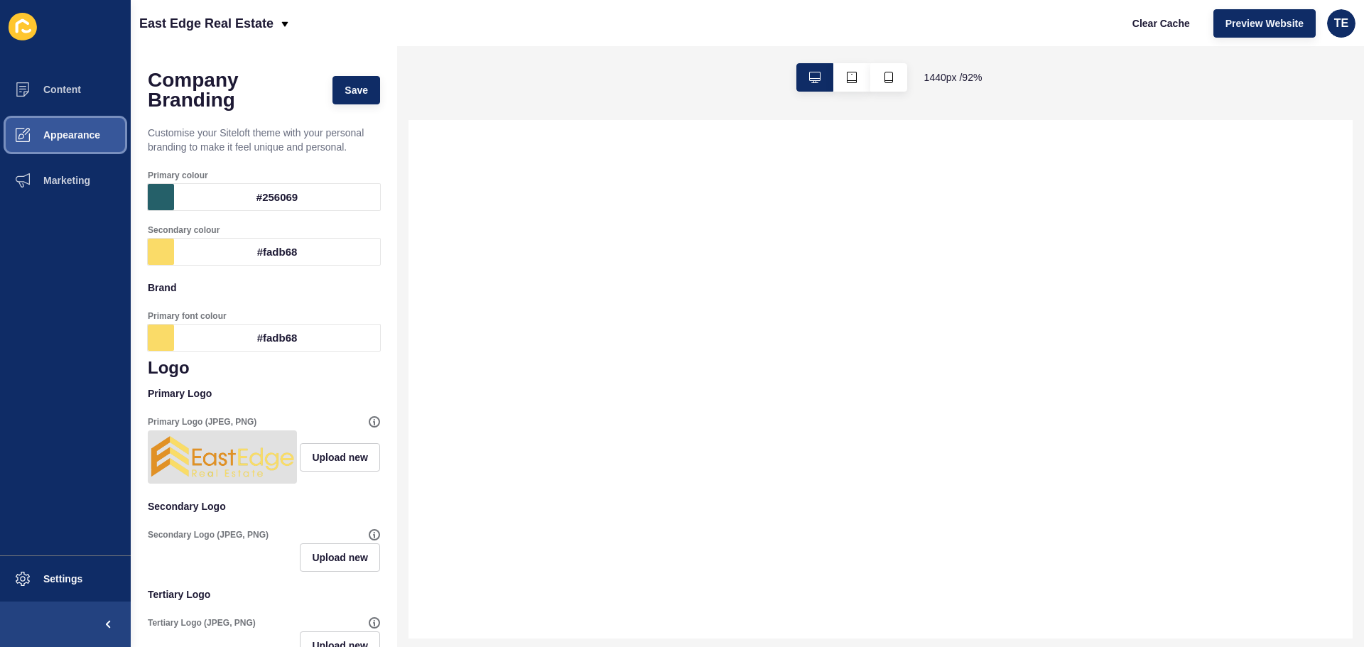
click at [52, 136] on span "Appearance" at bounding box center [49, 134] width 102 height 11
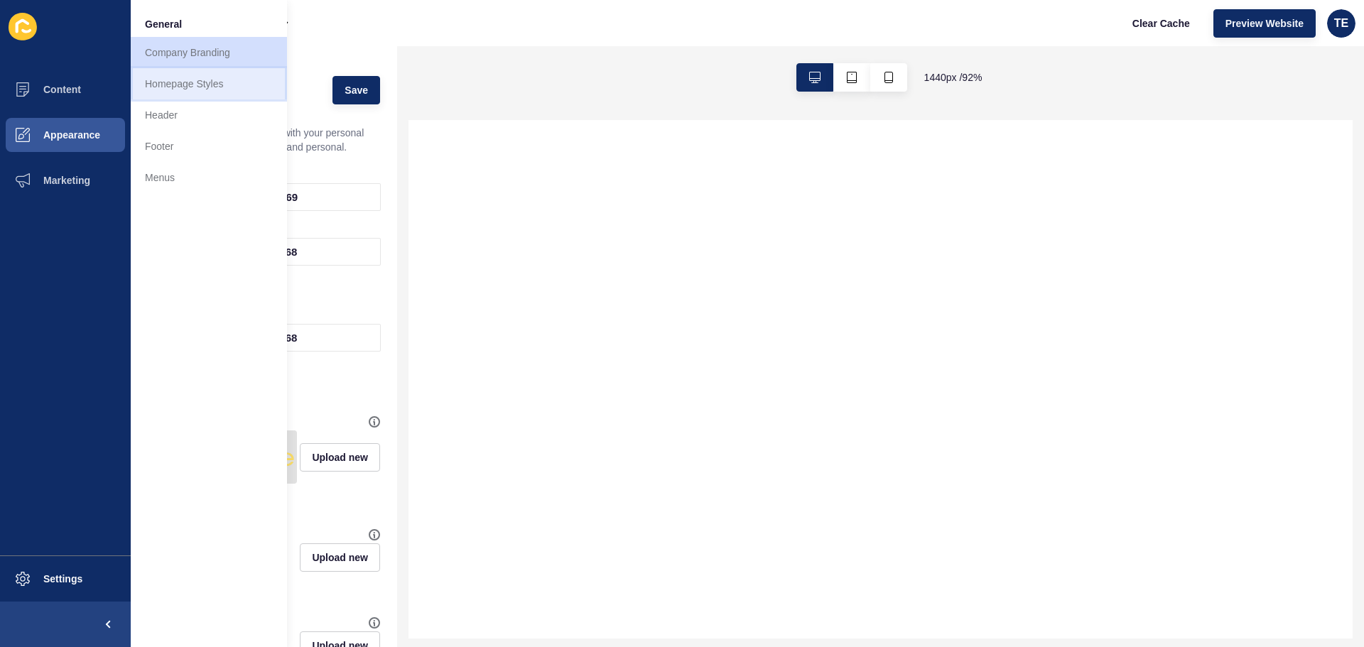
click at [183, 86] on link "Homepage Styles" at bounding box center [209, 83] width 156 height 31
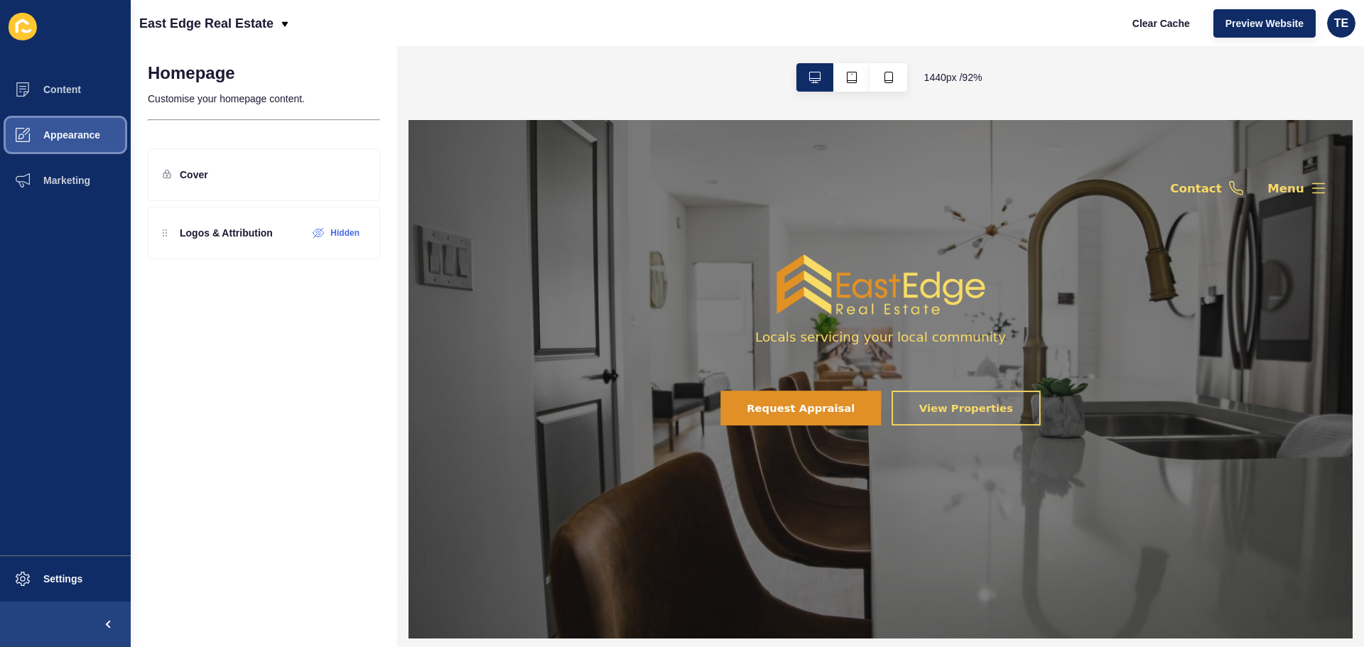
click at [67, 136] on span "Appearance" at bounding box center [49, 134] width 102 height 11
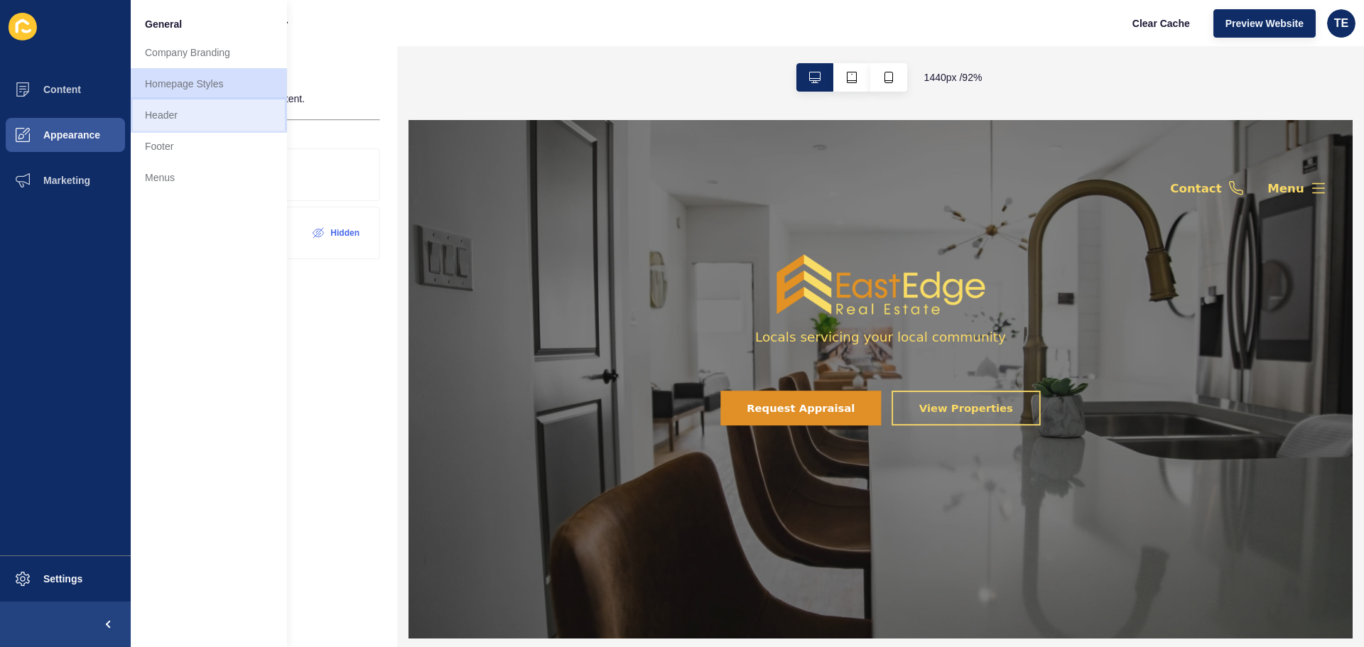
click at [173, 114] on link "Header" at bounding box center [209, 114] width 156 height 31
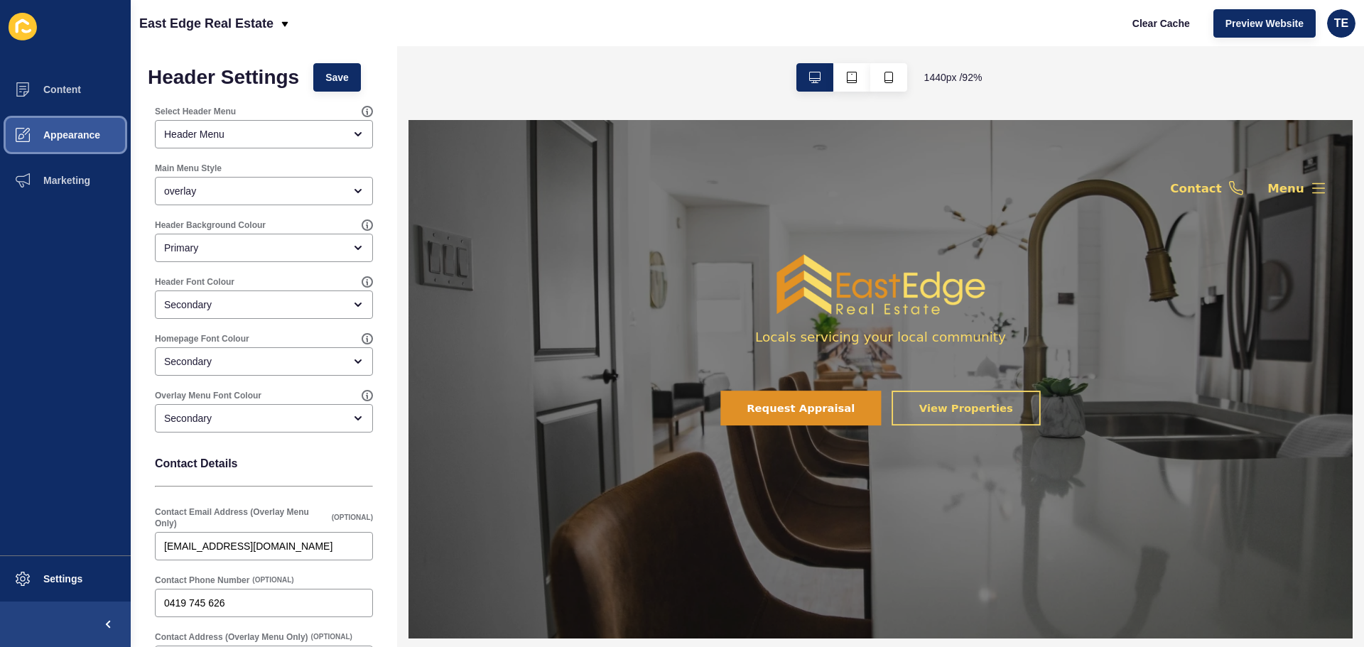
click at [68, 137] on span "Appearance" at bounding box center [49, 134] width 102 height 11
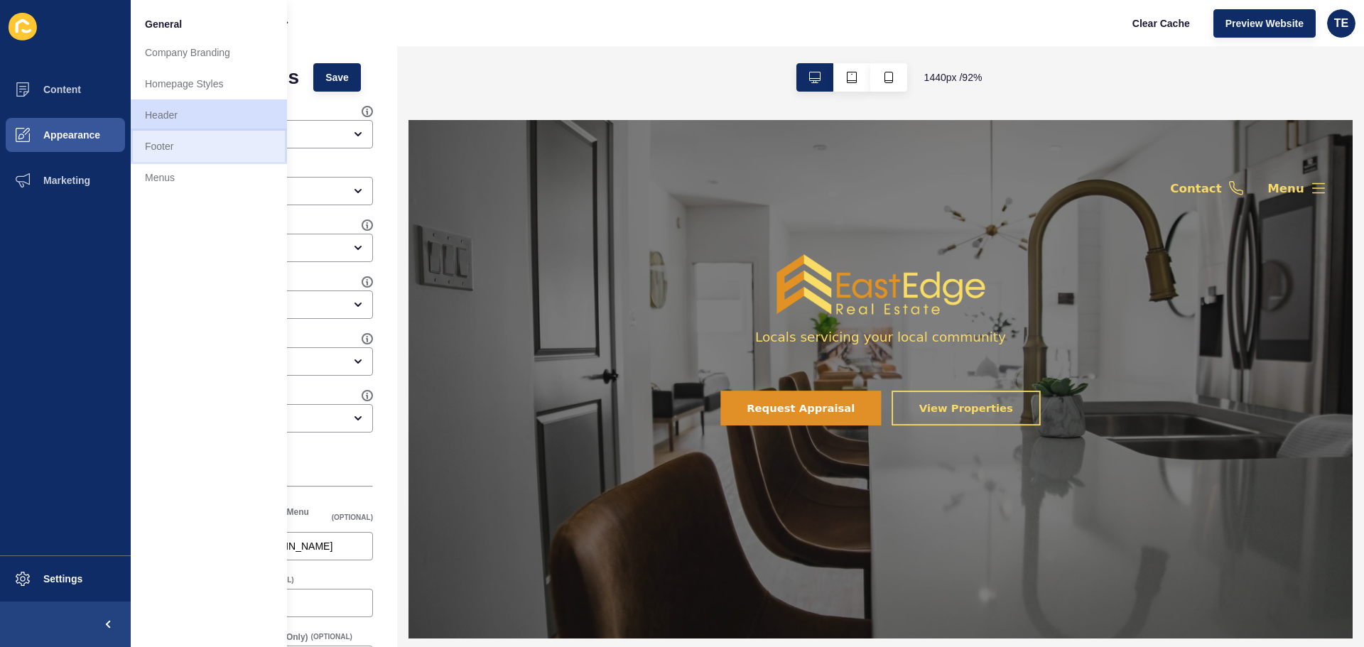
click at [155, 143] on link "Footer" at bounding box center [209, 146] width 156 height 31
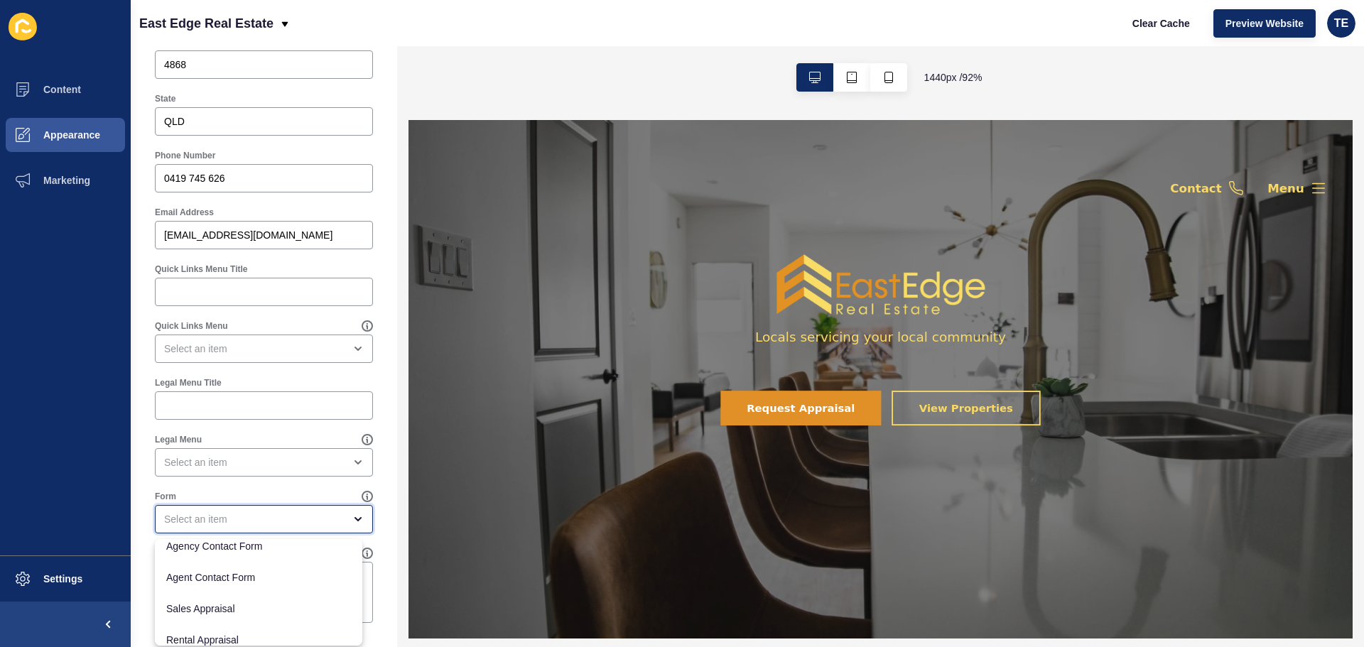
scroll to position [142, 0]
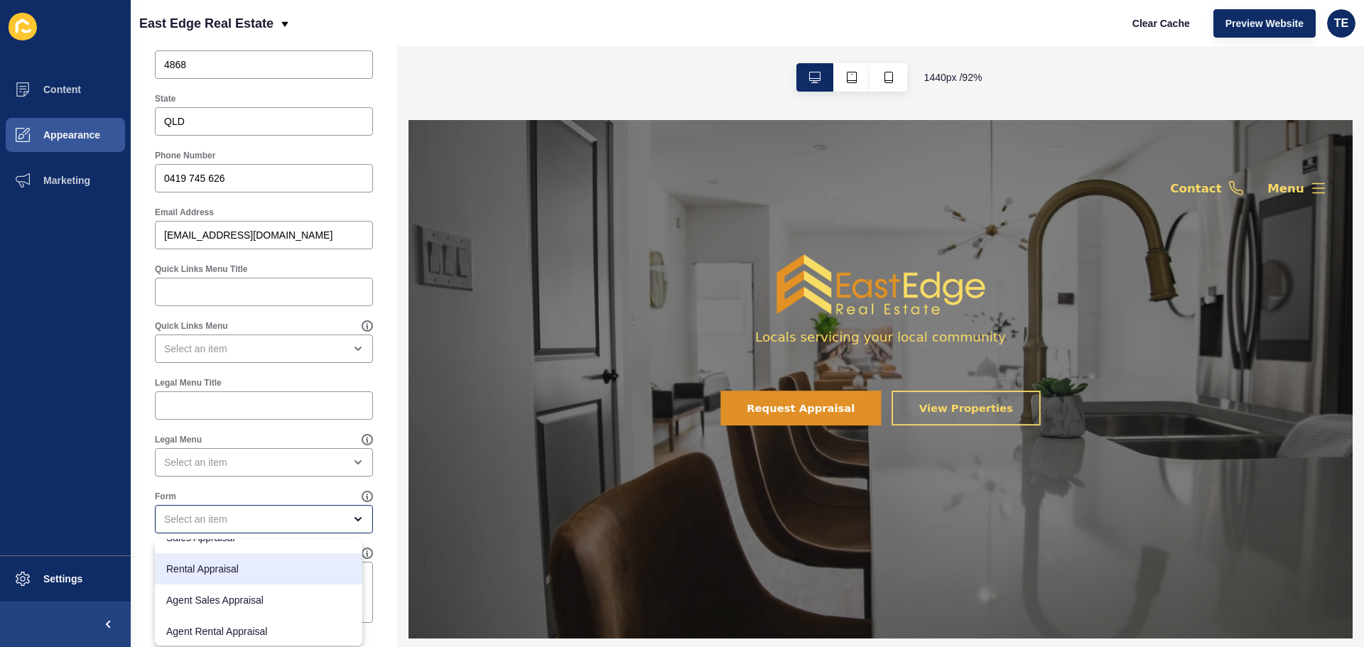
click at [144, 482] on div "Footer Settings Save Footer Logo Primary Logo Footer Background Colour Primary …" at bounding box center [264, 16] width 266 height 1262
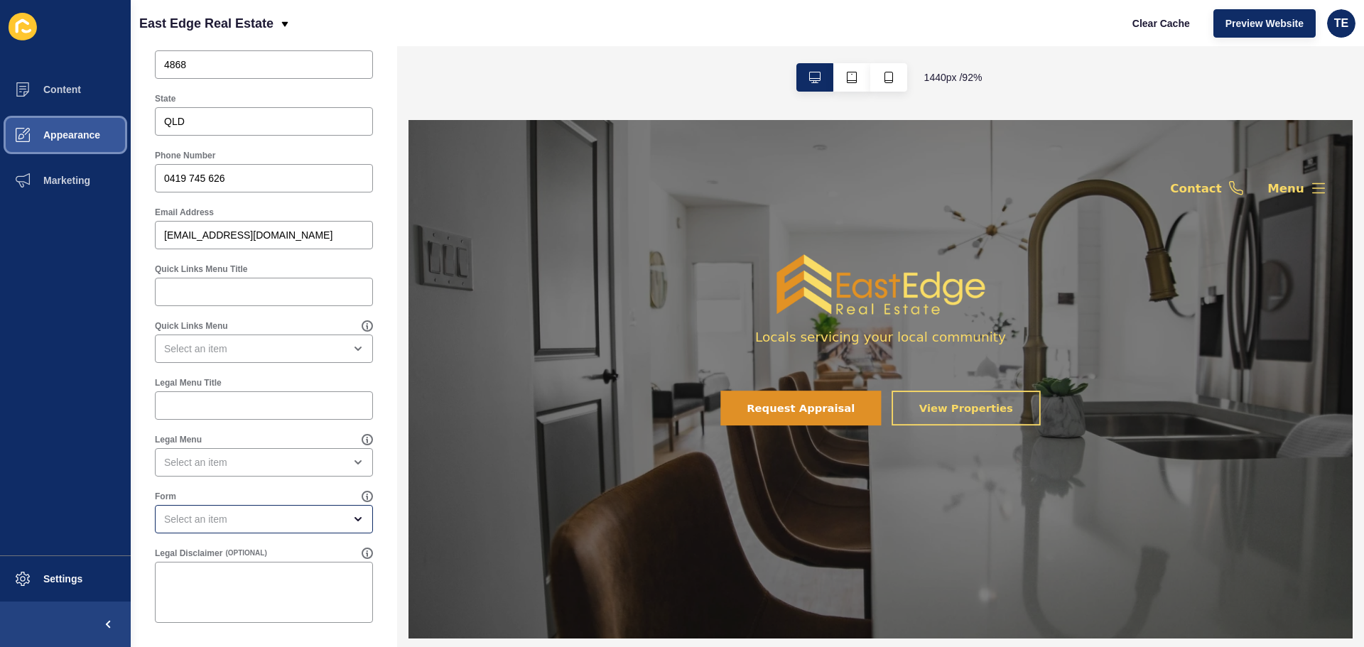
click at [72, 132] on span "Appearance" at bounding box center [49, 134] width 102 height 11
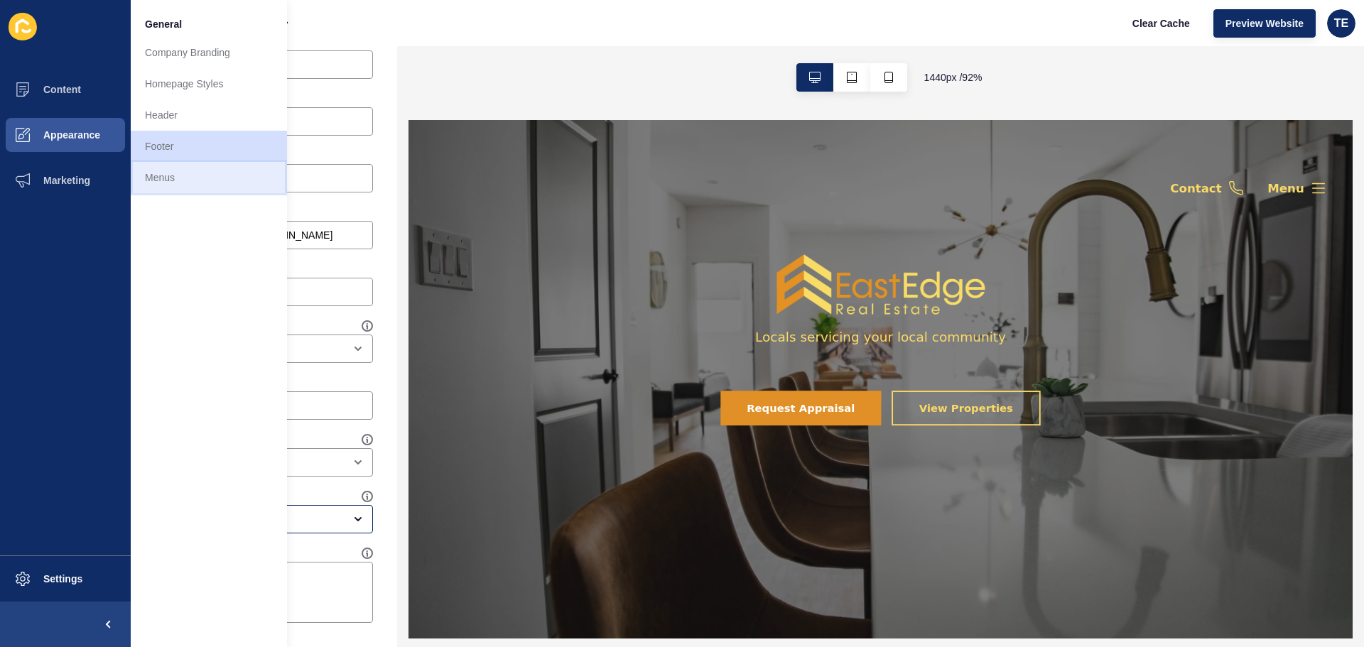
click at [161, 175] on link "Menus" at bounding box center [209, 177] width 156 height 31
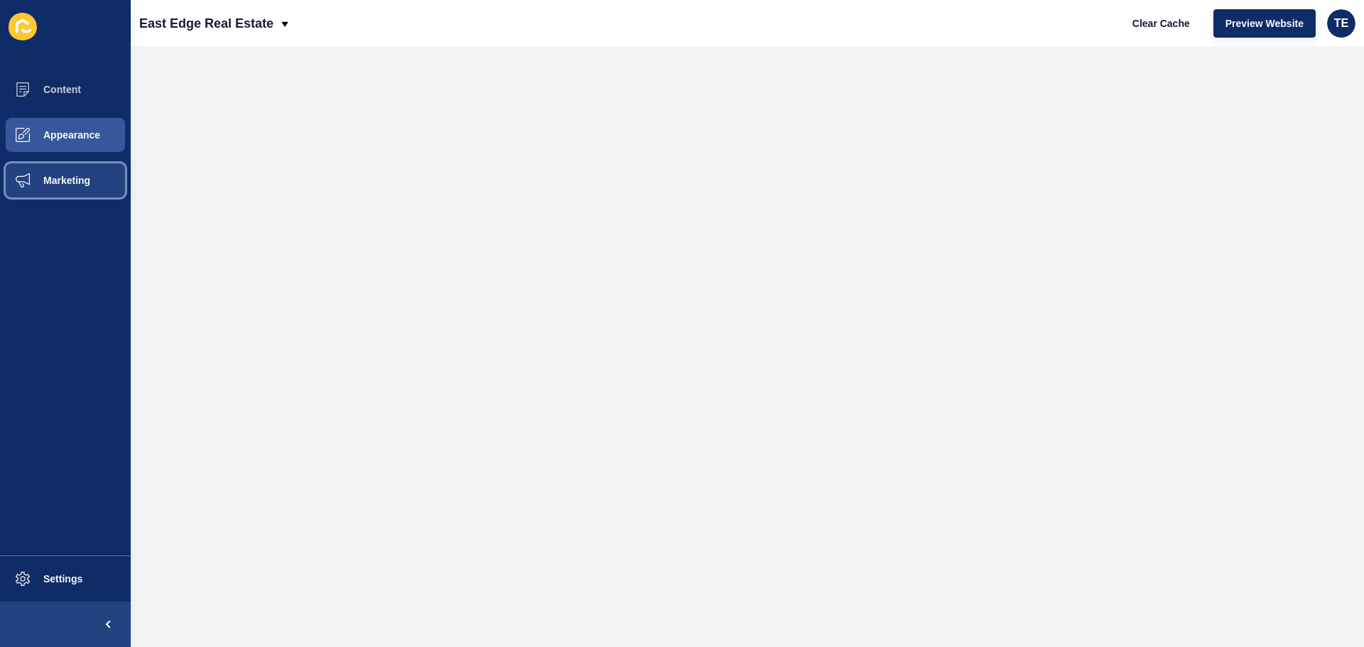
click at [61, 179] on span "Marketing" at bounding box center [44, 180] width 92 height 11
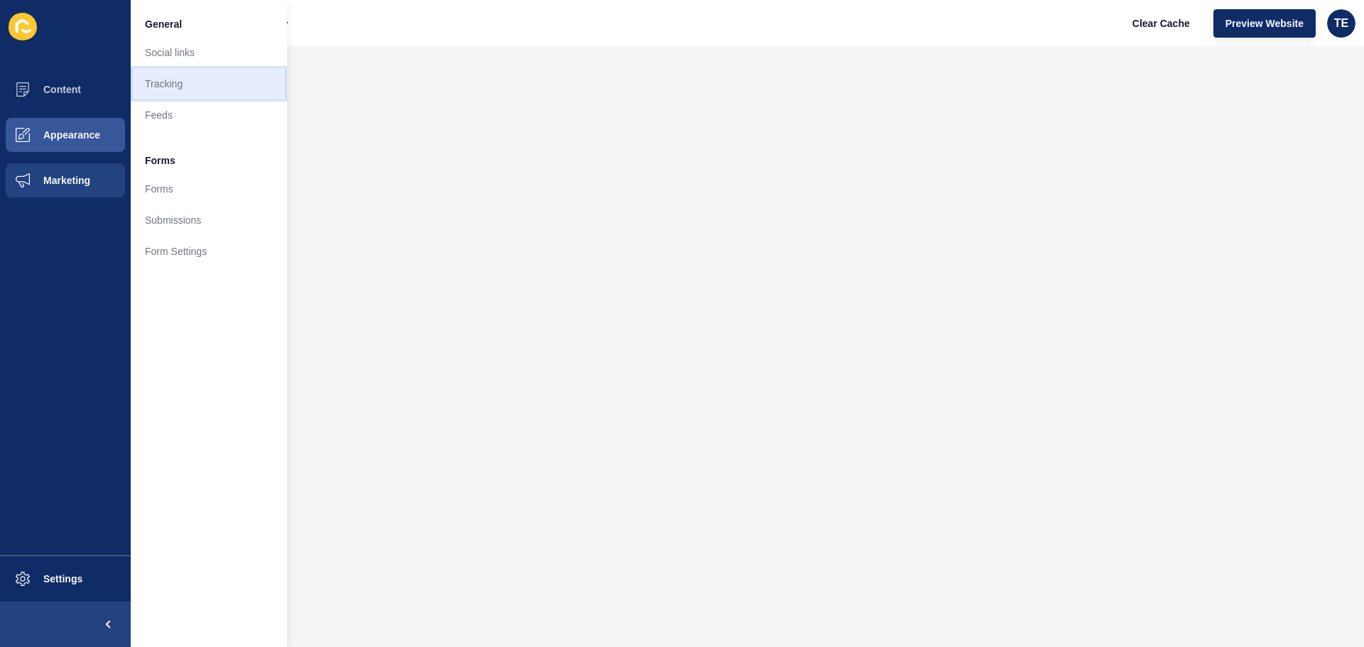
click at [176, 88] on link "Tracking" at bounding box center [209, 83] width 156 height 31
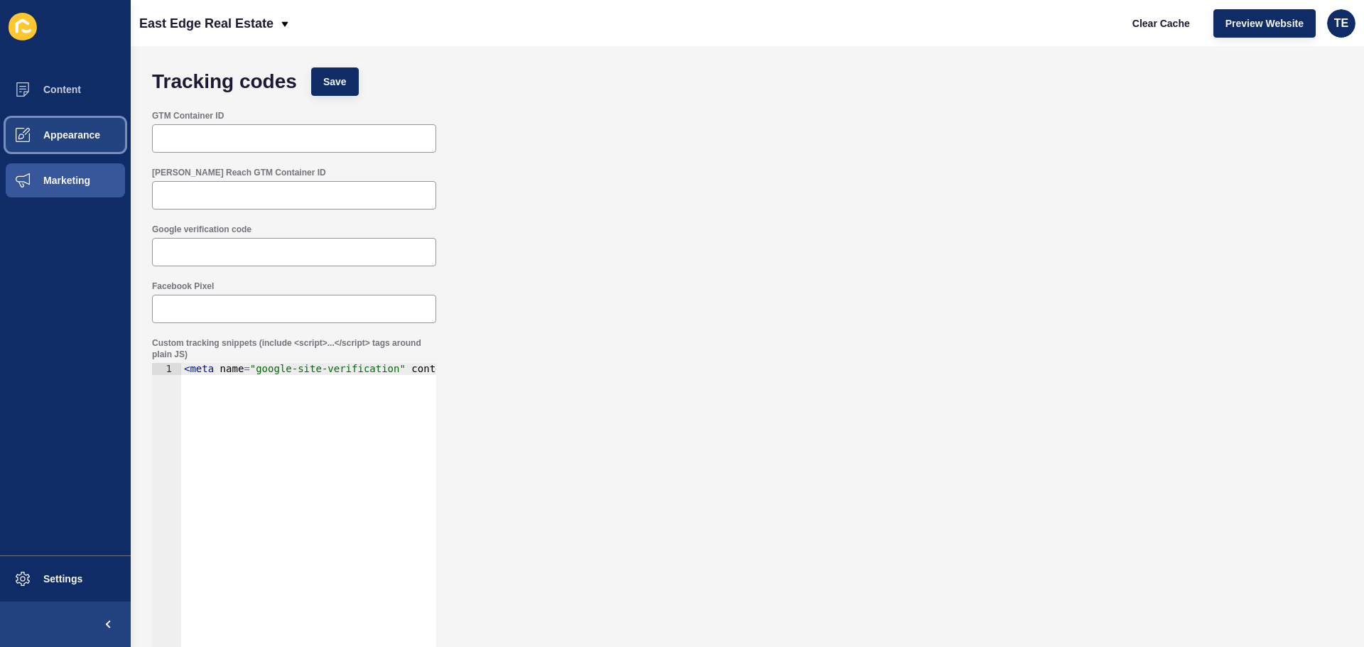
click at [60, 143] on button "Appearance" at bounding box center [65, 134] width 131 height 45
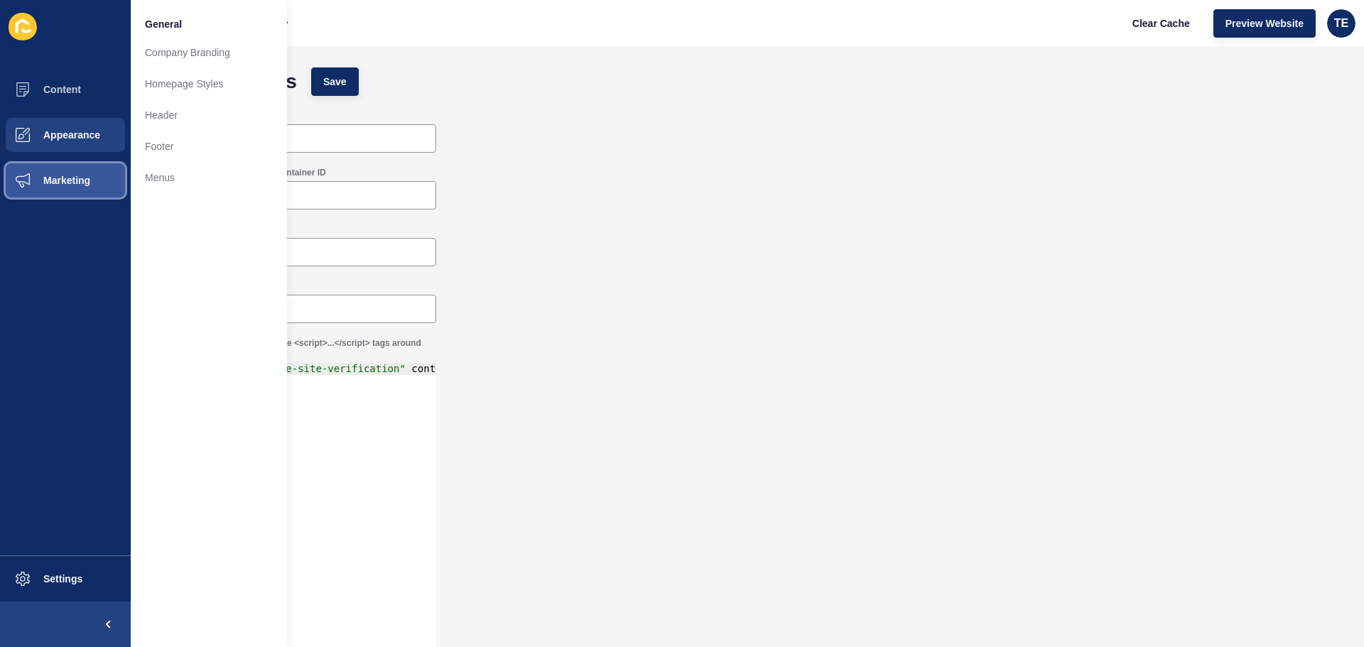
click at [59, 185] on span "Marketing" at bounding box center [44, 180] width 92 height 11
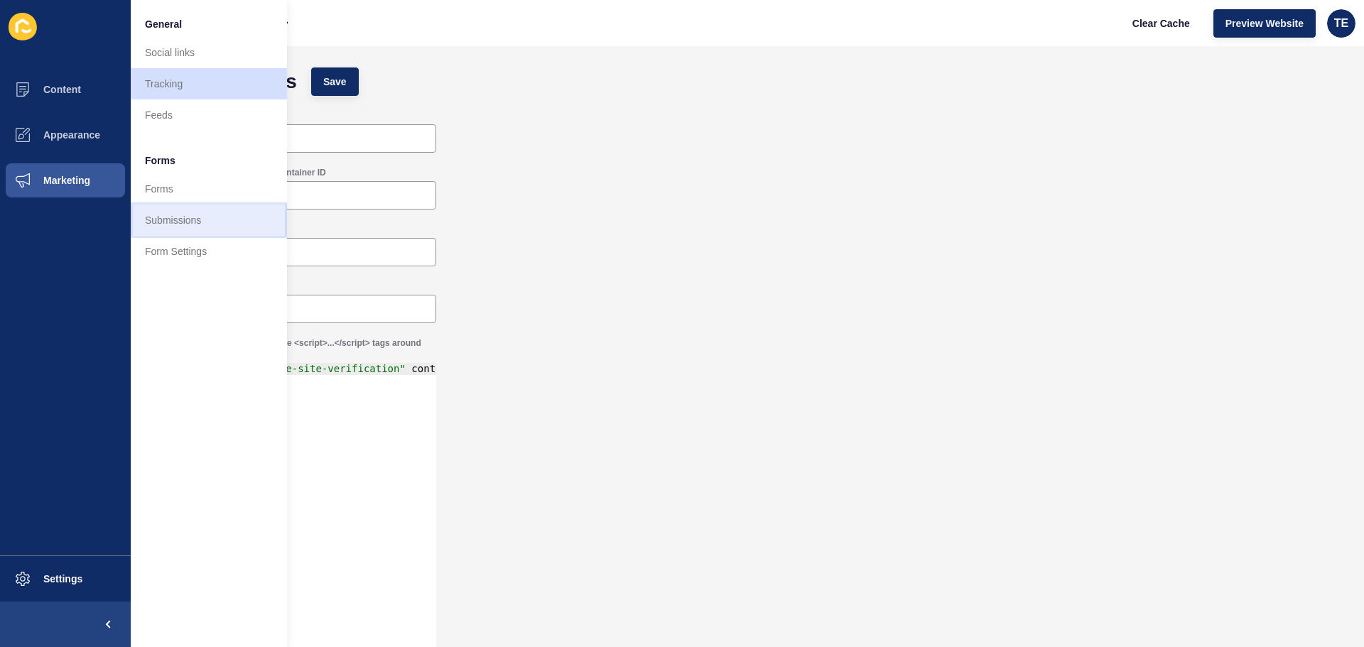
click at [207, 218] on link "Submissions" at bounding box center [209, 220] width 156 height 31
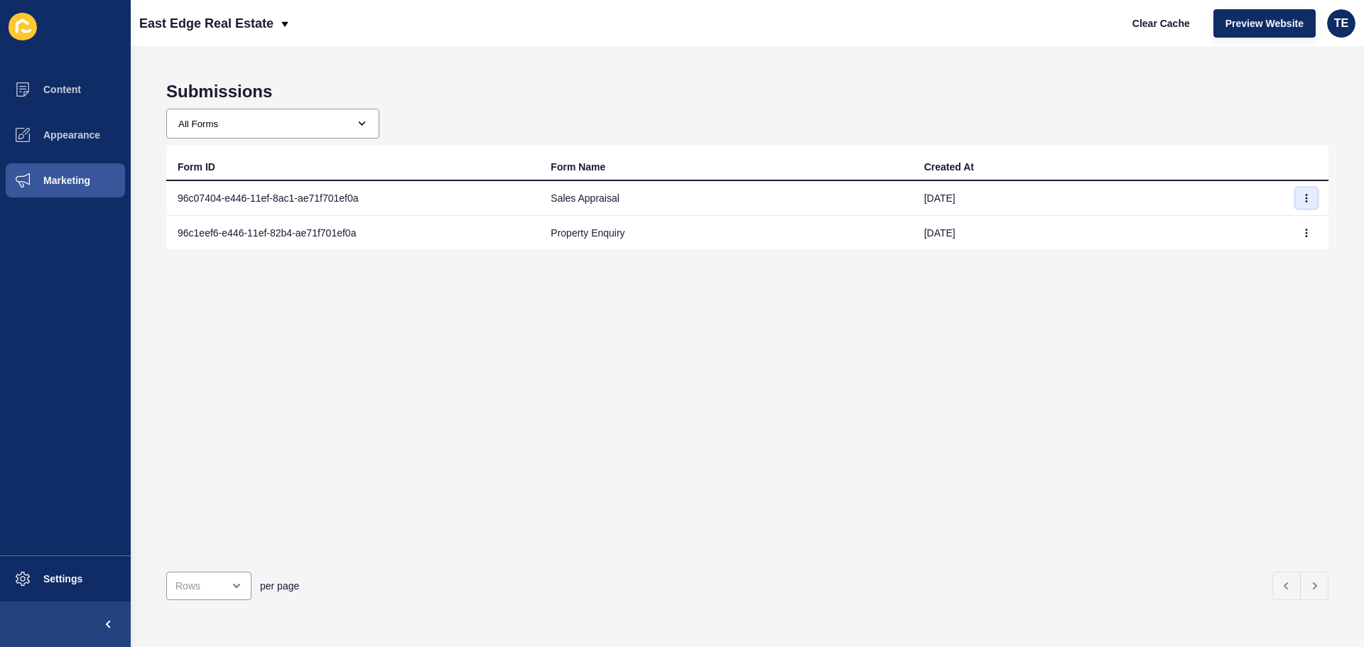
click at [1296, 205] on button "button" at bounding box center [1306, 198] width 21 height 20
click at [1232, 228] on link "View" at bounding box center [1256, 226] width 99 height 31
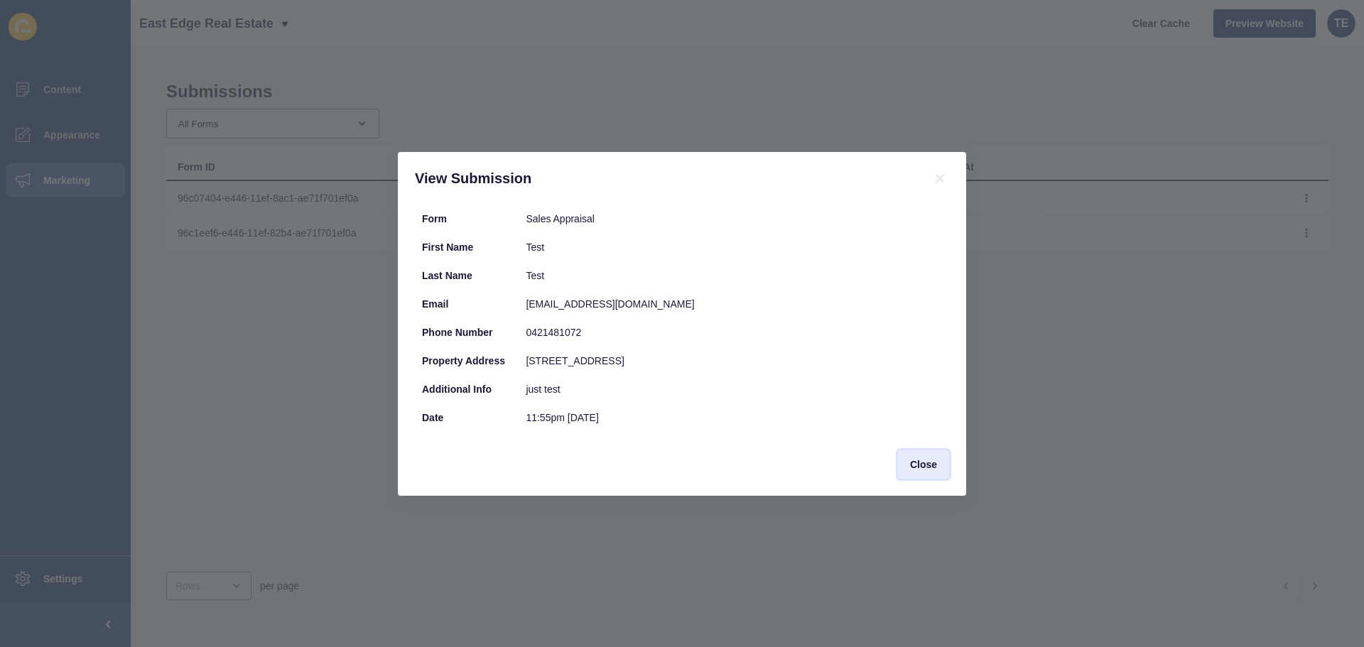
click at [921, 465] on span "Close" at bounding box center [923, 465] width 27 height 14
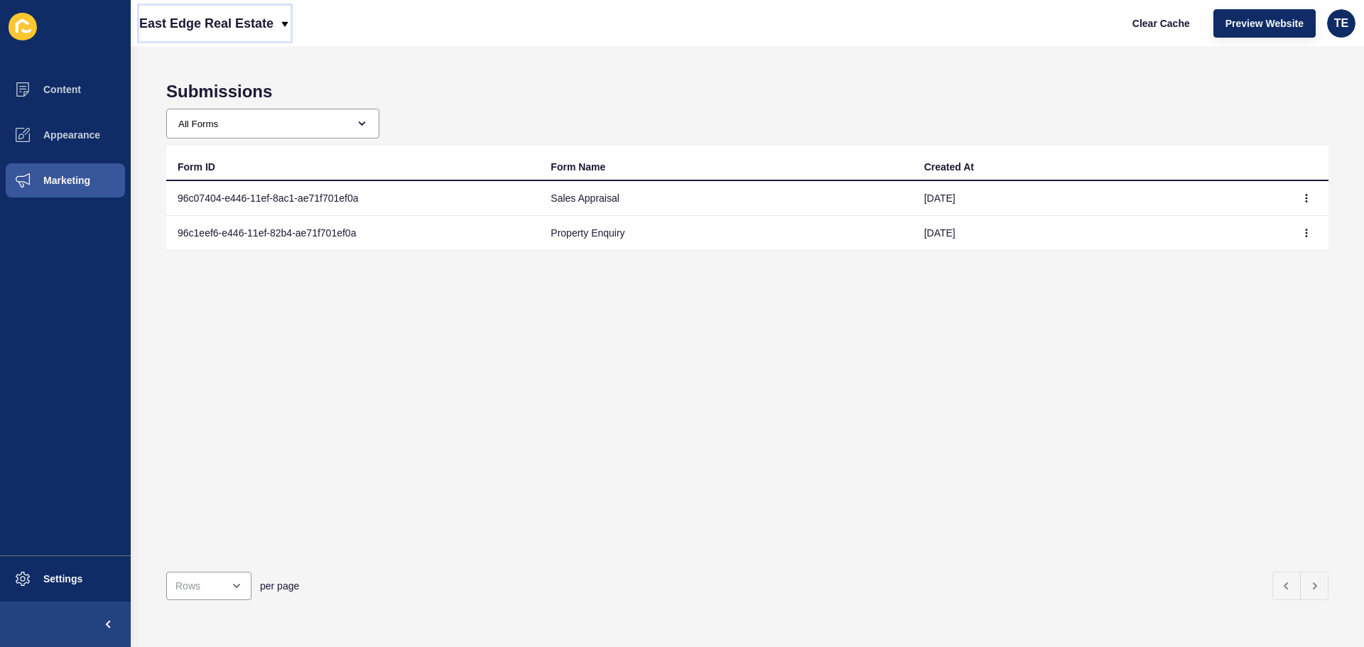
click at [284, 21] on icon at bounding box center [284, 23] width 11 height 11
click at [1169, 21] on span "Clear Cache" at bounding box center [1161, 23] width 58 height 14
click at [1348, 25] on span "TE" at bounding box center [1341, 23] width 14 height 14
click at [281, 18] on icon at bounding box center [284, 23] width 11 height 11
